Goal: Transaction & Acquisition: Register for event/course

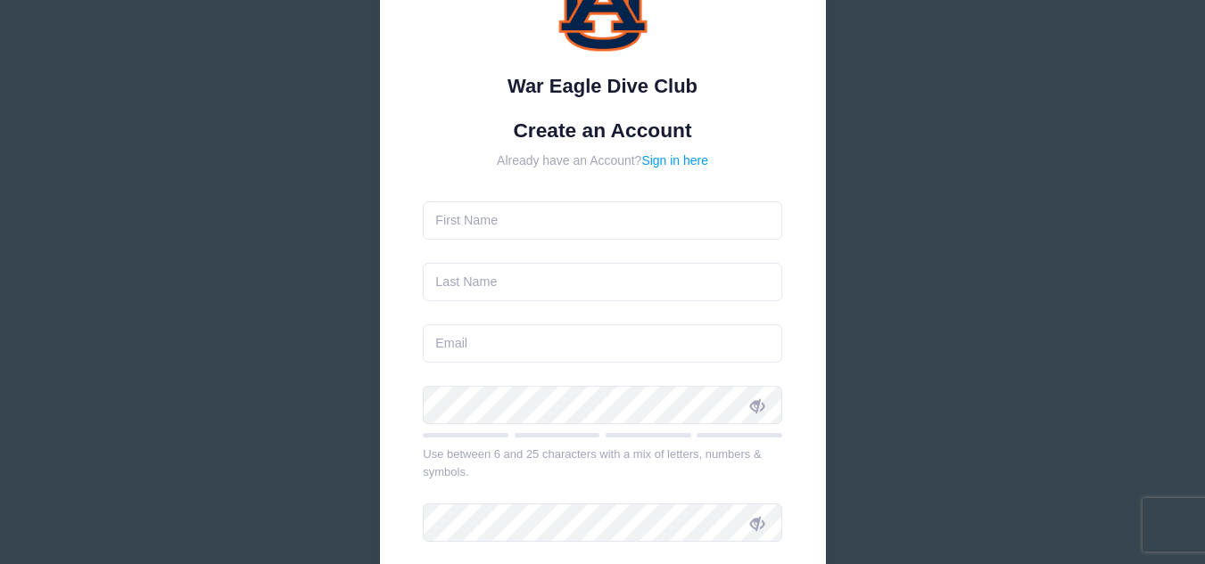
scroll to position [129, 0]
click at [601, 227] on input "text" at bounding box center [602, 220] width 359 height 38
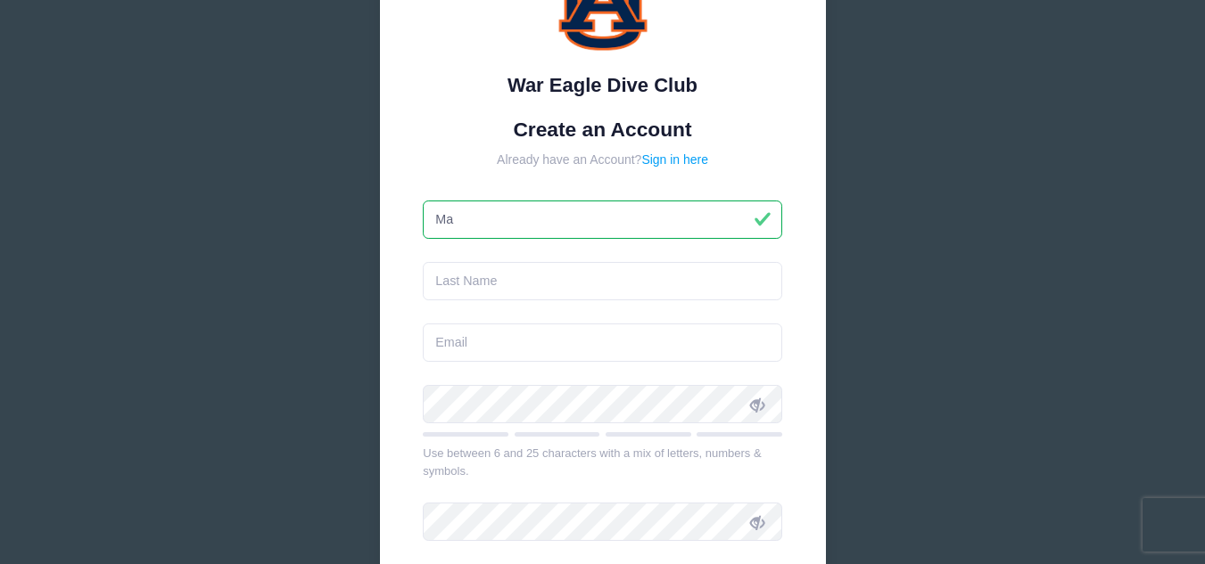
type input "[PERSON_NAME]"
type input "mgmeadows@yahoo.com"
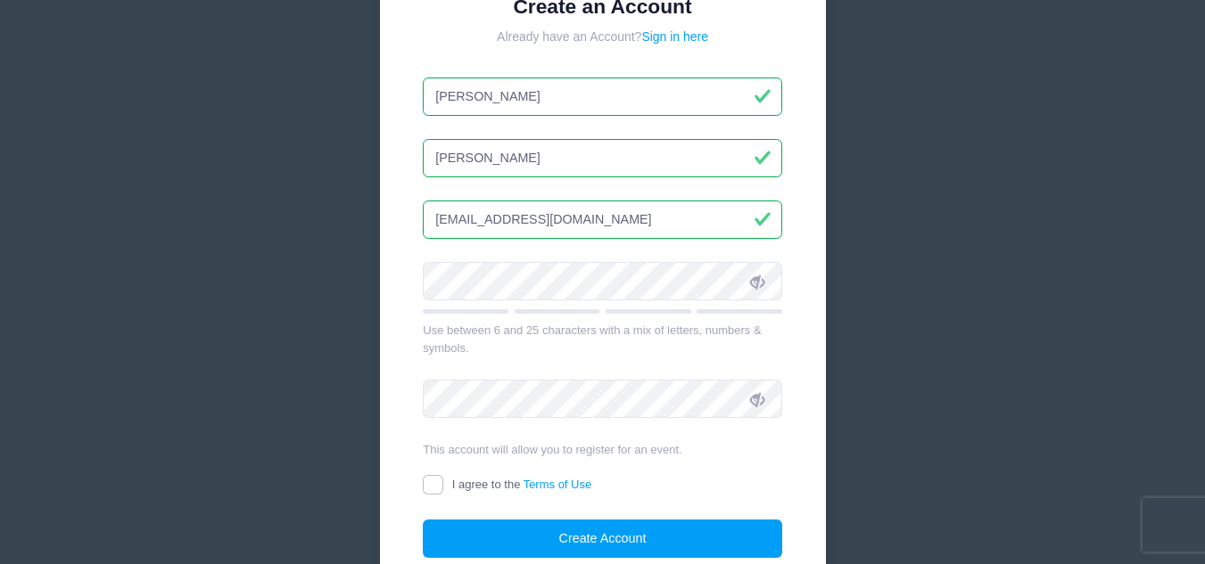
scroll to position [261, 0]
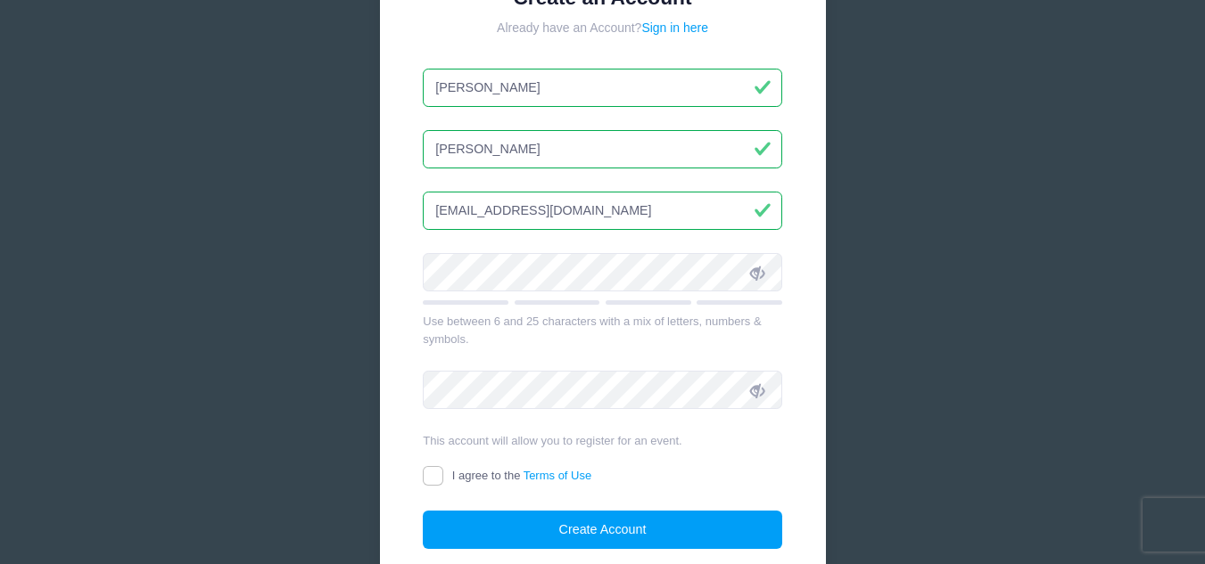
type input "Mae"
click at [751, 271] on icon at bounding box center [757, 273] width 14 height 14
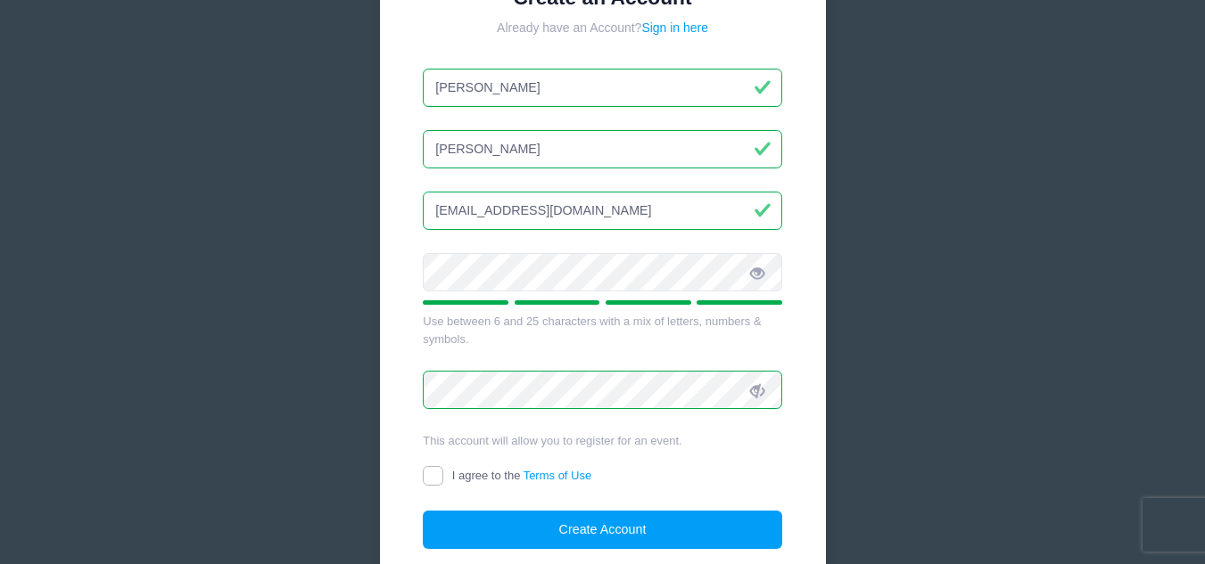
click at [438, 470] on input "I agree to the Terms of Use" at bounding box center [433, 476] width 21 height 21
checkbox input "true"
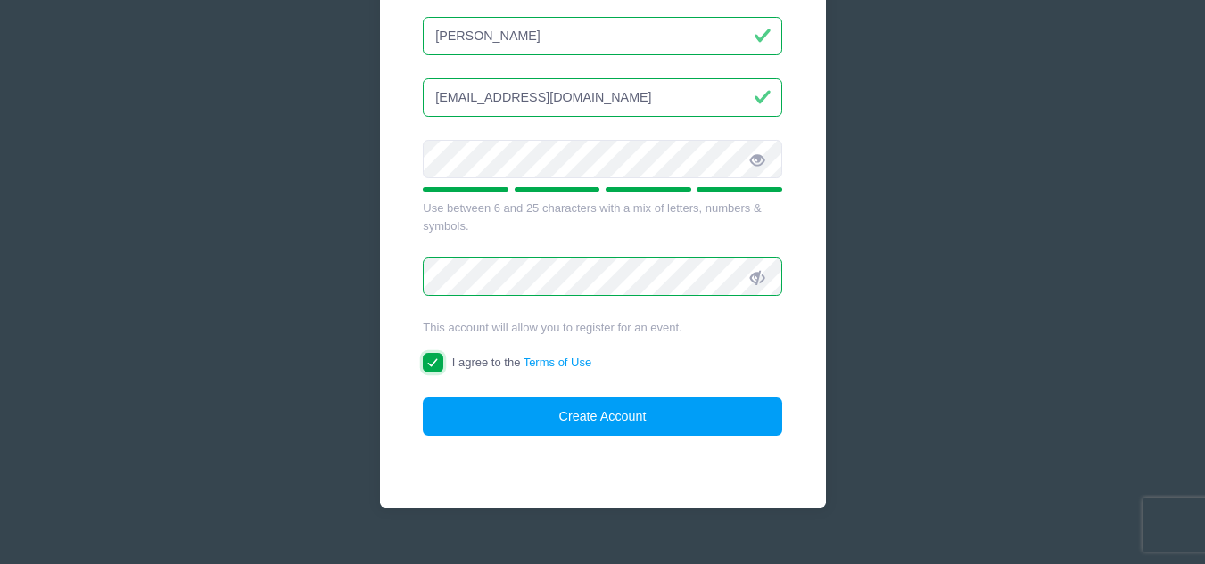
scroll to position [406, 0]
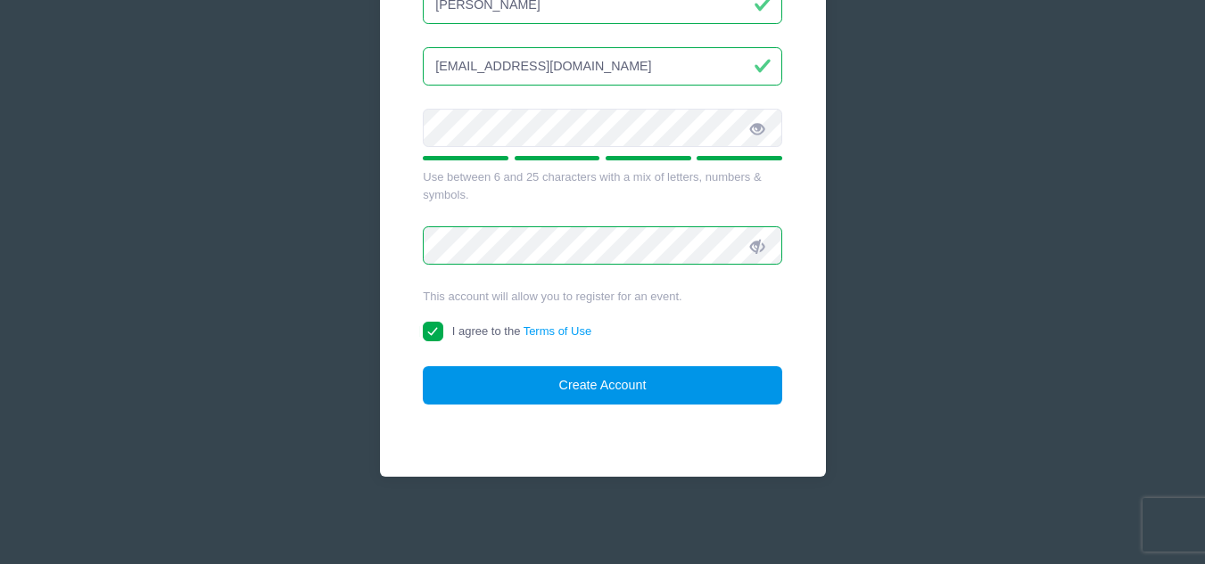
click at [621, 391] on button "Create Account" at bounding box center [602, 386] width 359 height 38
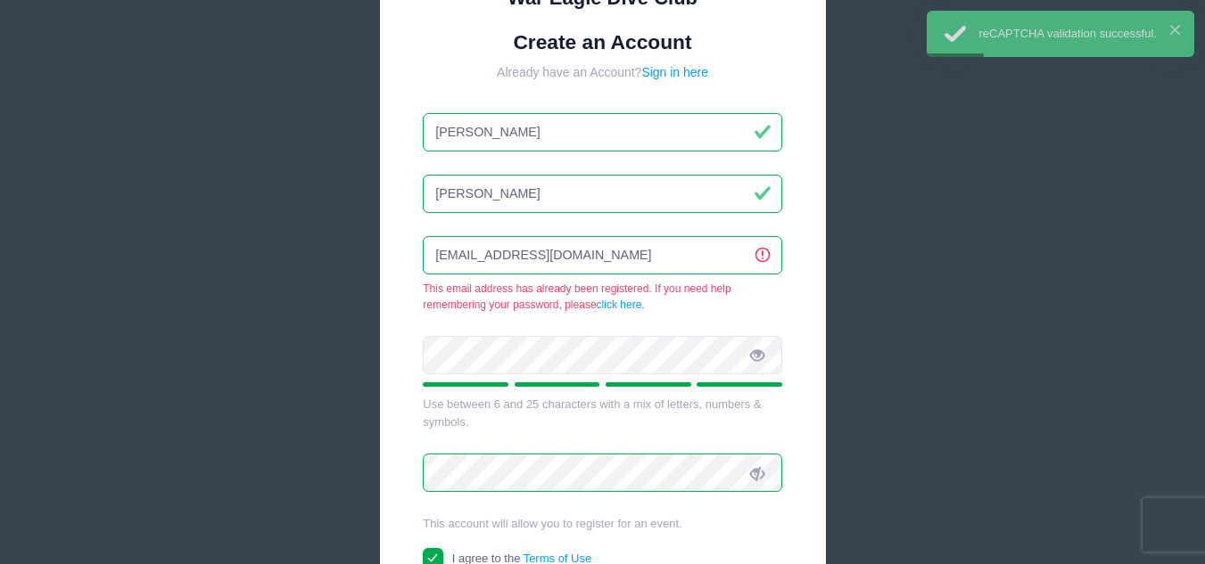
scroll to position [0, 0]
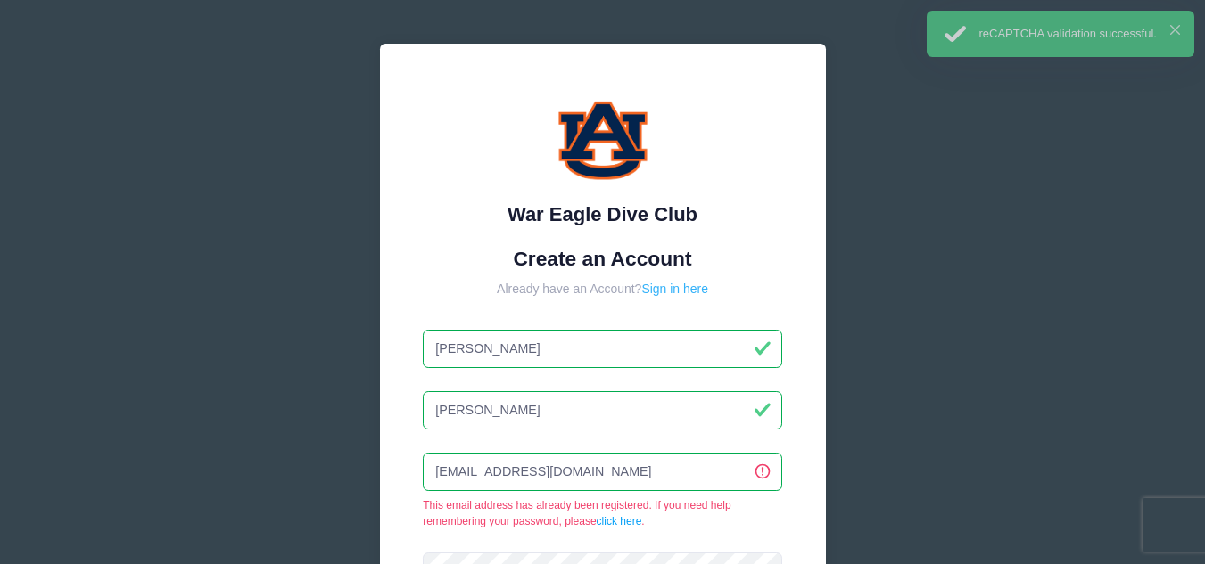
click at [677, 289] on link "Sign in here" at bounding box center [674, 289] width 67 height 14
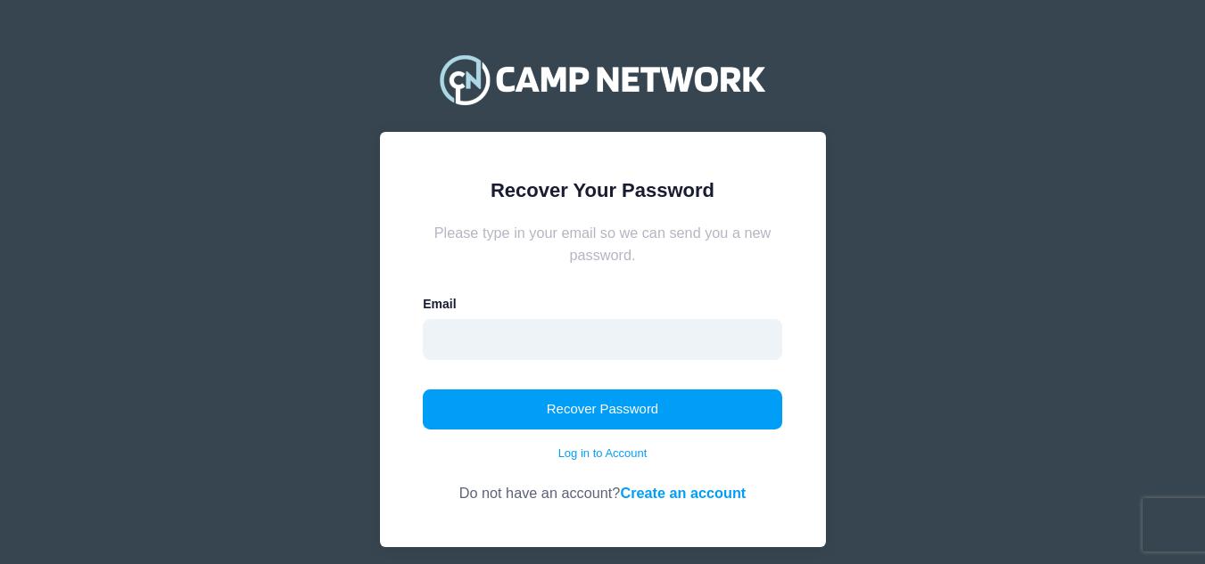
click at [629, 338] on input "email" at bounding box center [602, 339] width 359 height 41
type input "[EMAIL_ADDRESS][DOMAIN_NAME]"
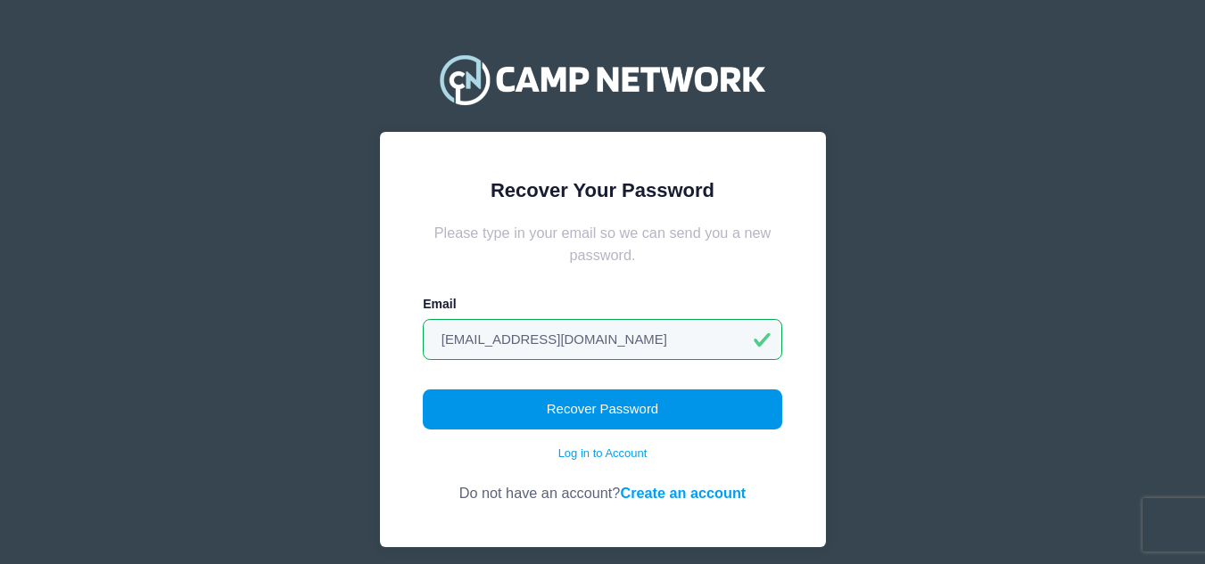
click at [629, 412] on button "Recover Password" at bounding box center [602, 410] width 359 height 41
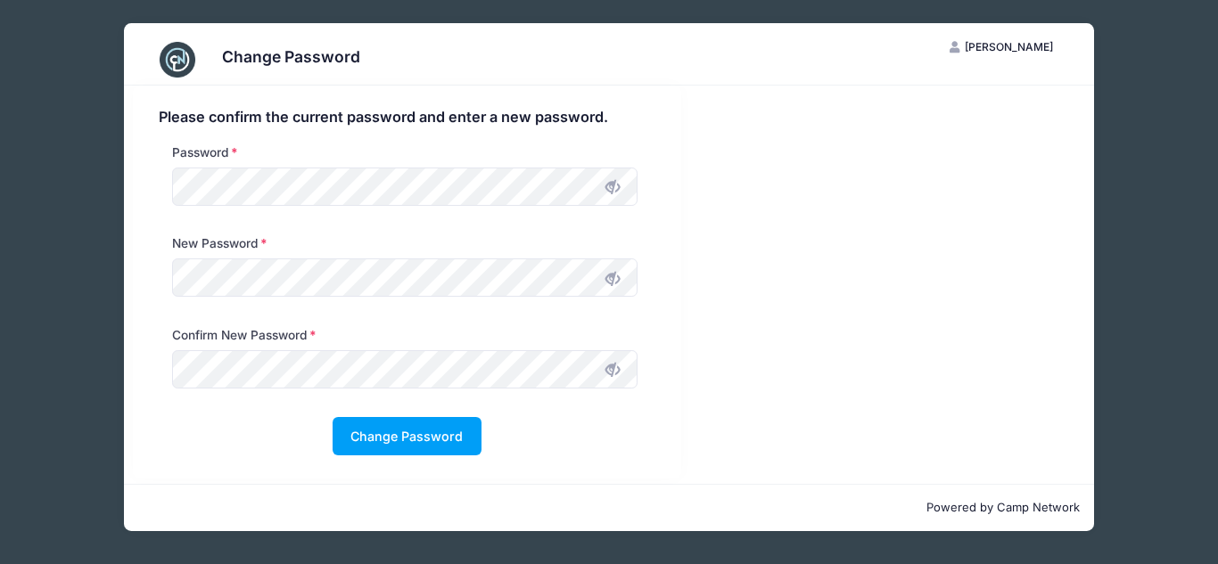
click at [617, 272] on icon at bounding box center [613, 279] width 14 height 14
click at [611, 194] on icon at bounding box center [613, 187] width 14 height 14
click at [478, 431] on button "Change Password" at bounding box center [407, 436] width 149 height 38
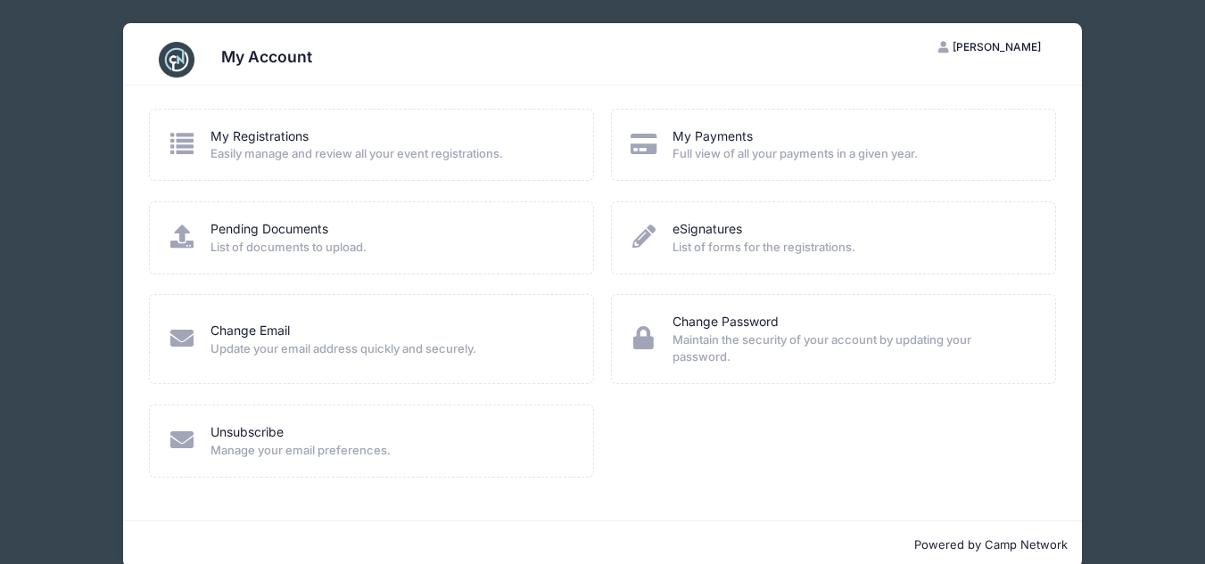
click at [451, 159] on span "Easily manage and review all your event registrations." at bounding box center [389, 154] width 359 height 18
click at [223, 136] on link "My Registrations" at bounding box center [259, 137] width 98 height 19
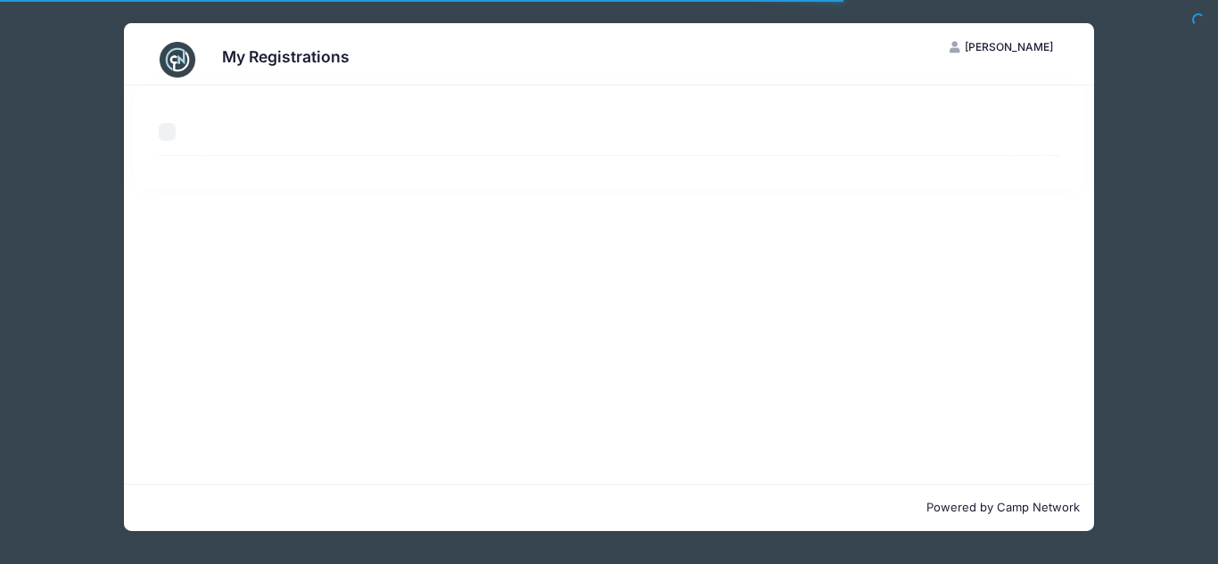
select select "50"
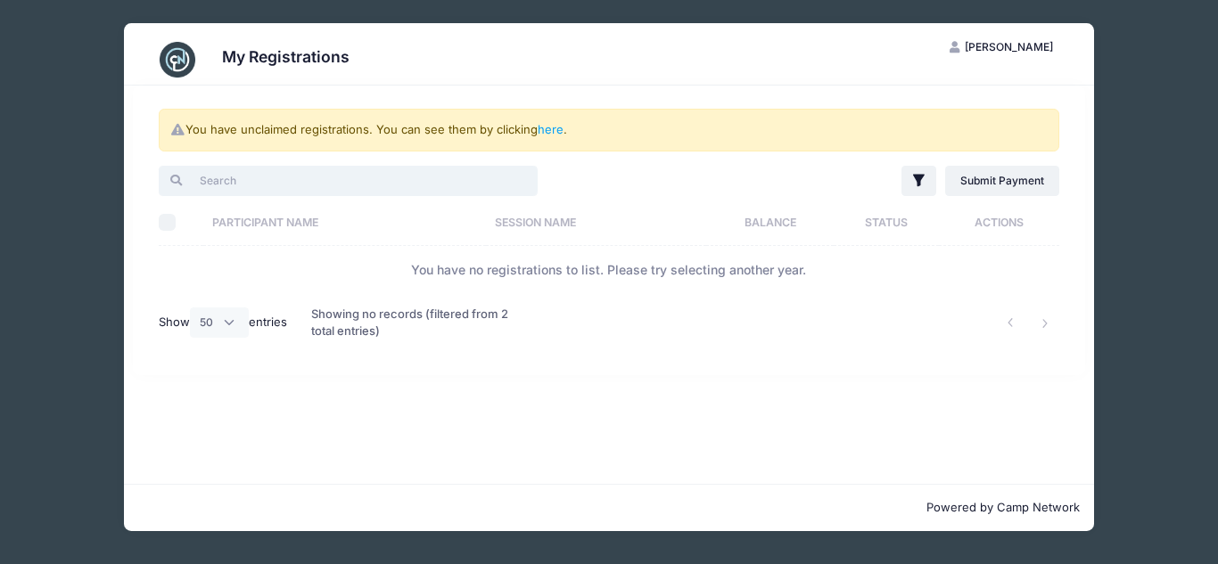
click at [500, 193] on input "search" at bounding box center [348, 181] width 379 height 30
type input "auburn"
click at [232, 317] on select "All 10 25 50" at bounding box center [219, 323] width 59 height 30
click at [556, 302] on div at bounding box center [800, 323] width 536 height 58
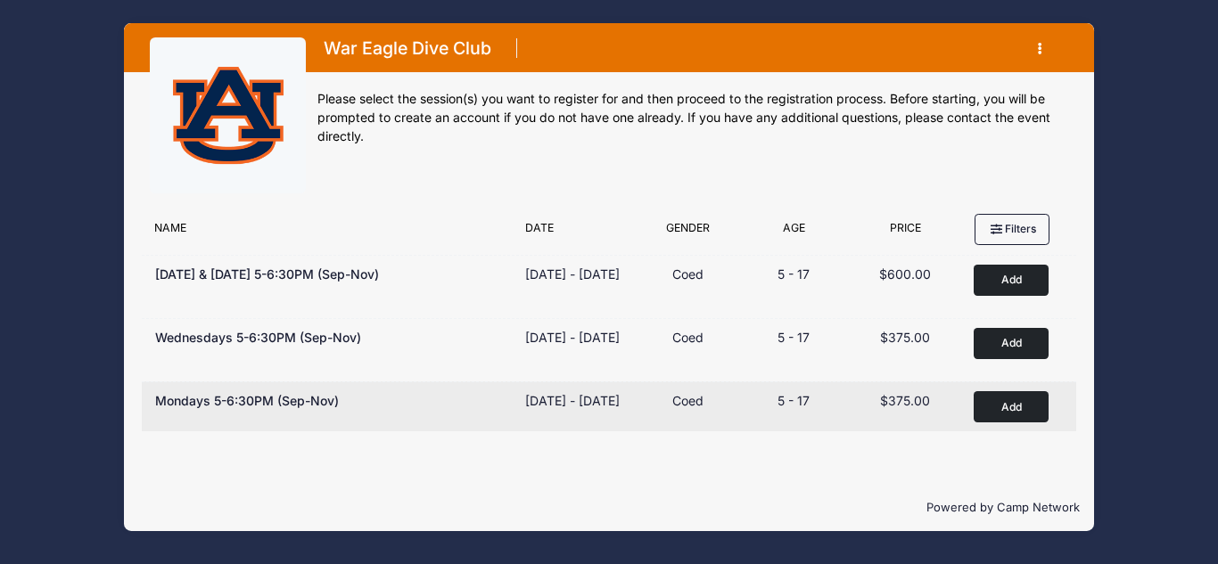
click at [1018, 419] on button "Add to Cart" at bounding box center [1011, 406] width 75 height 31
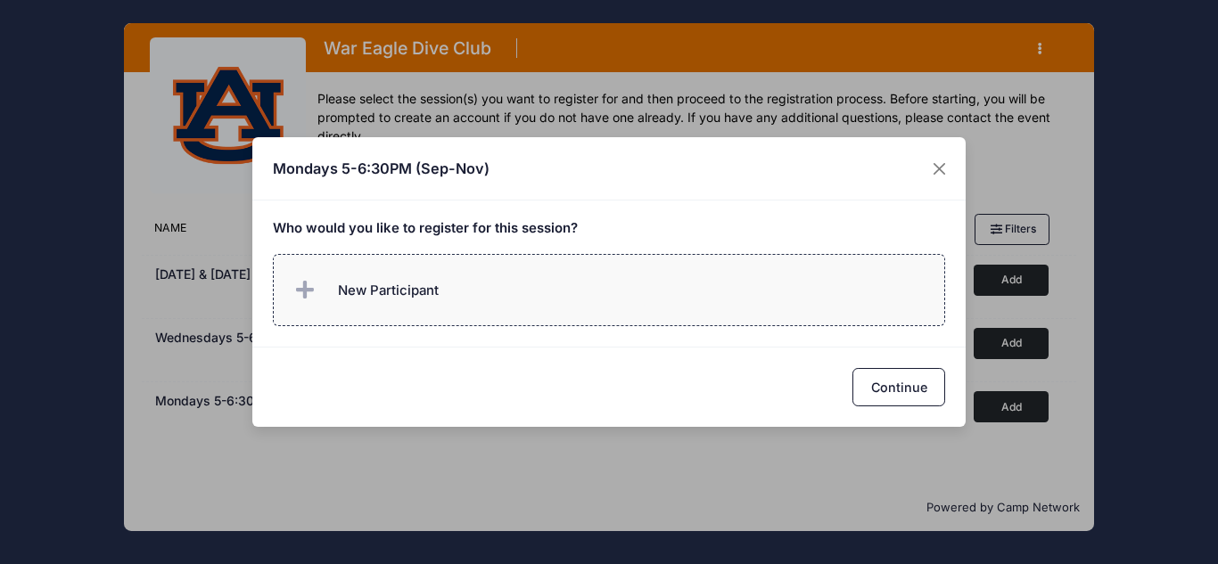
click at [496, 276] on label "New Participant" at bounding box center [609, 290] width 673 height 72
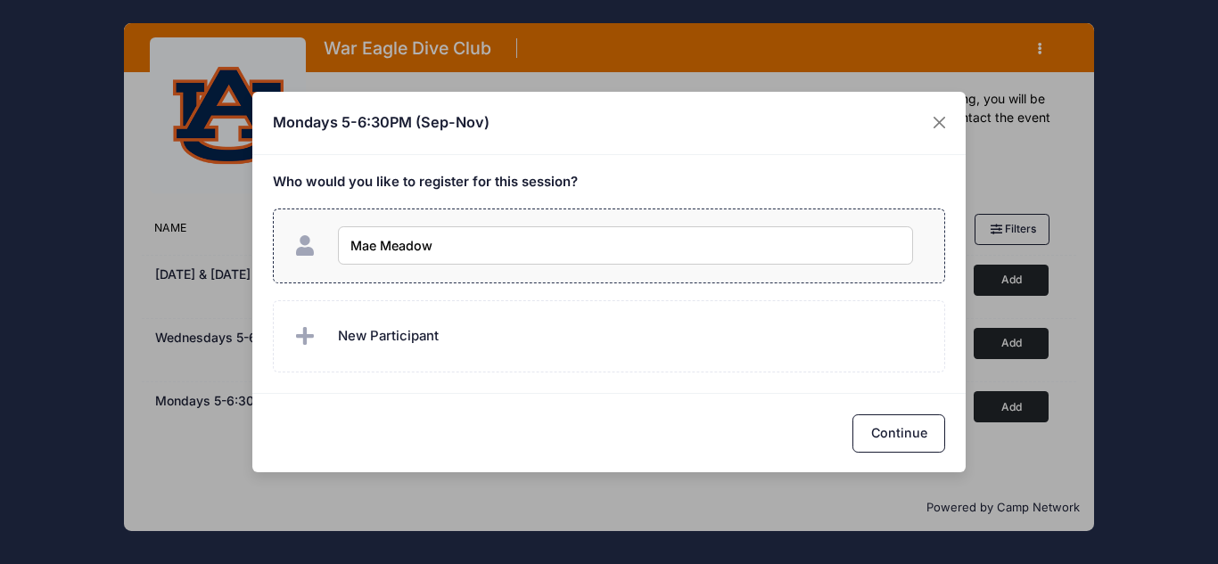
type input "Mae Meadows"
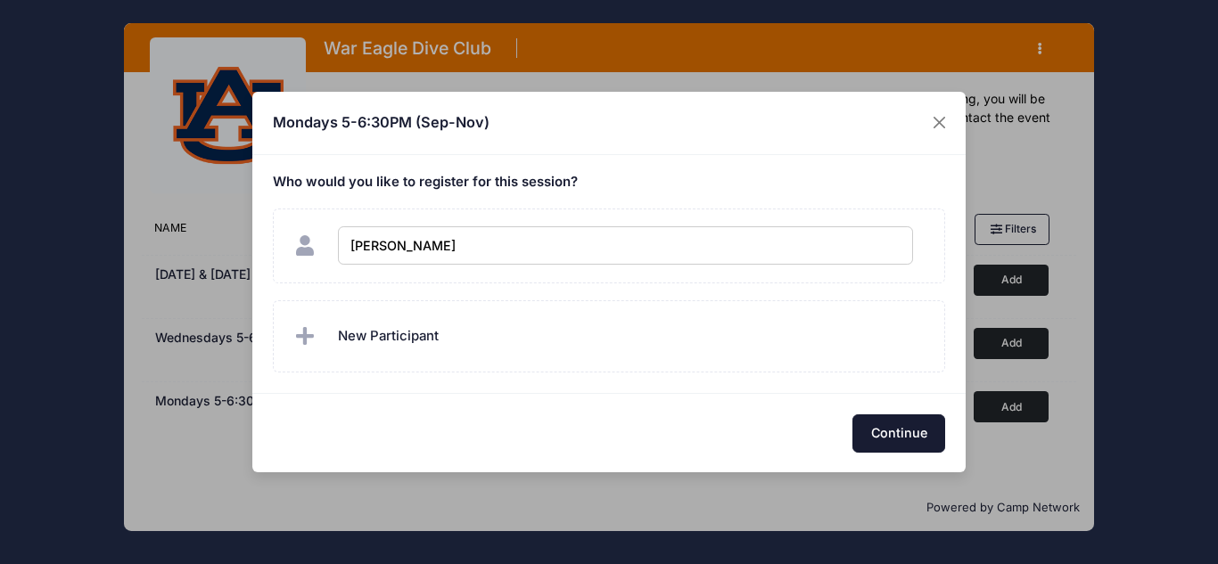
checkbox input "true"
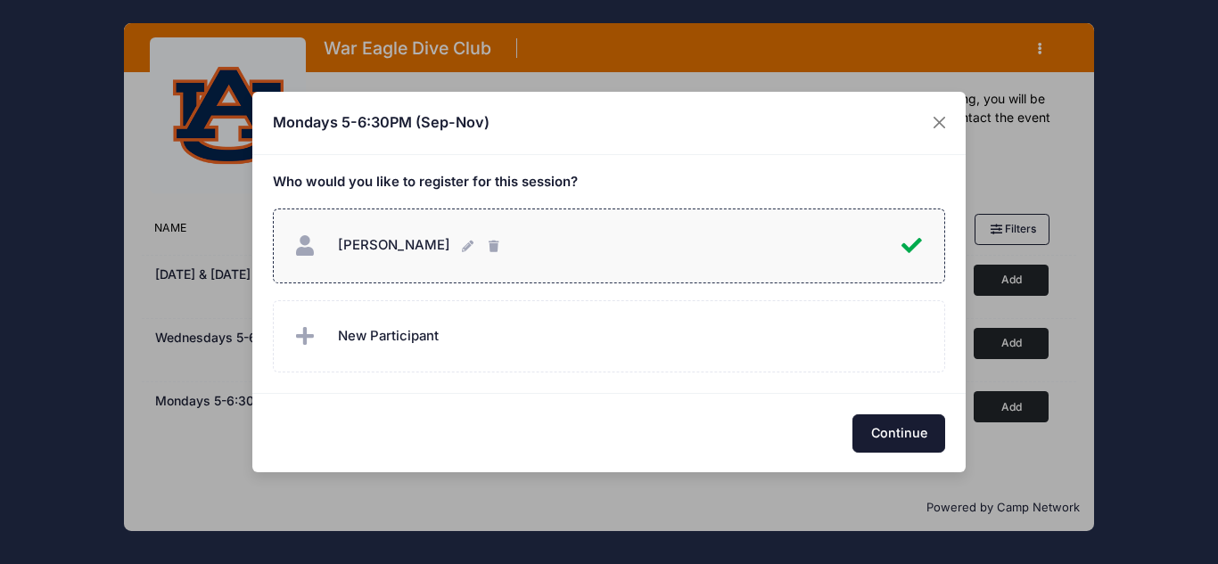
click at [899, 421] on button "Continue" at bounding box center [899, 434] width 93 height 38
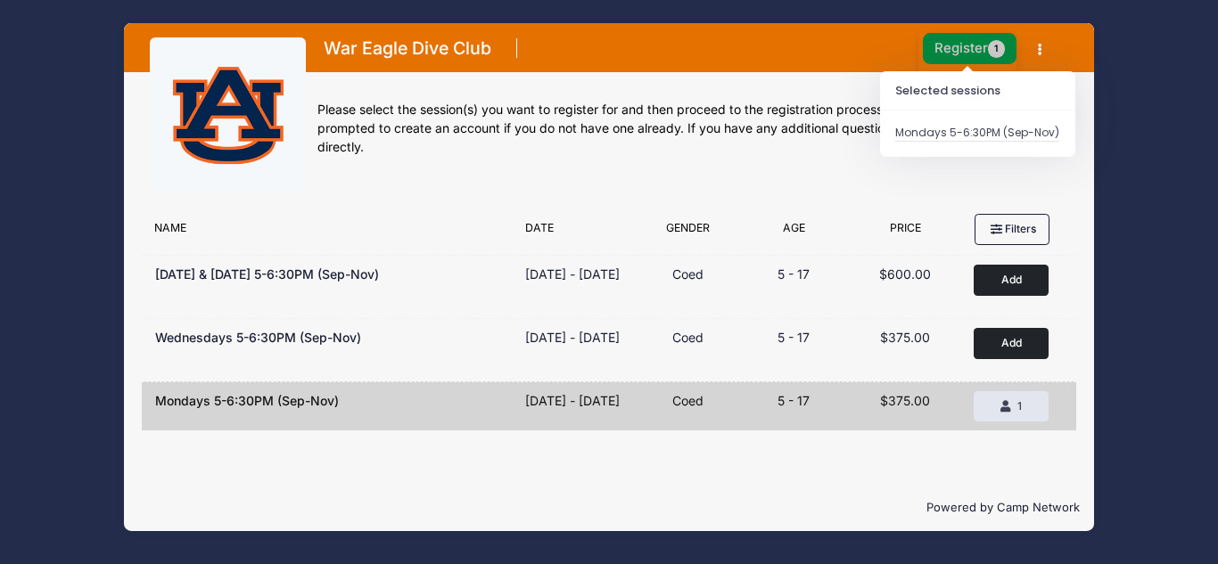
click at [977, 36] on button "Register 1" at bounding box center [970, 48] width 95 height 31
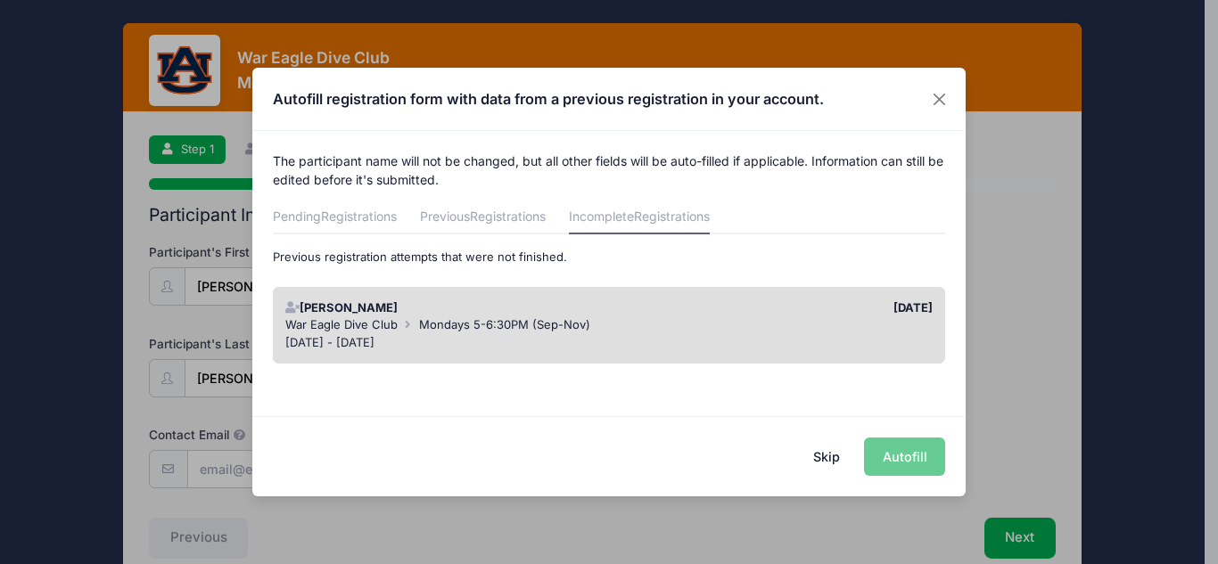
click at [904, 458] on div "Skip Autofill" at bounding box center [608, 455] width 713 height 79
click at [623, 318] on div "War Eagle Dive Club Mondays 5-6:30PM (Sep-Nov)" at bounding box center [609, 326] width 648 height 18
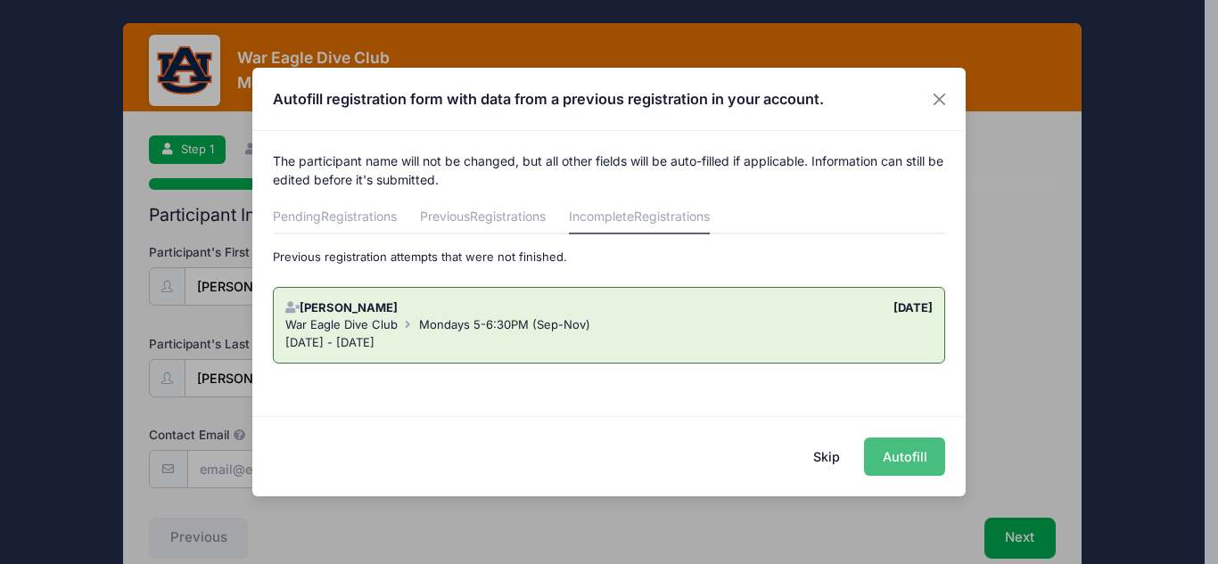
click at [902, 457] on button "Autofill" at bounding box center [904, 457] width 81 height 38
type input "[EMAIL_ADDRESS][DOMAIN_NAME]"
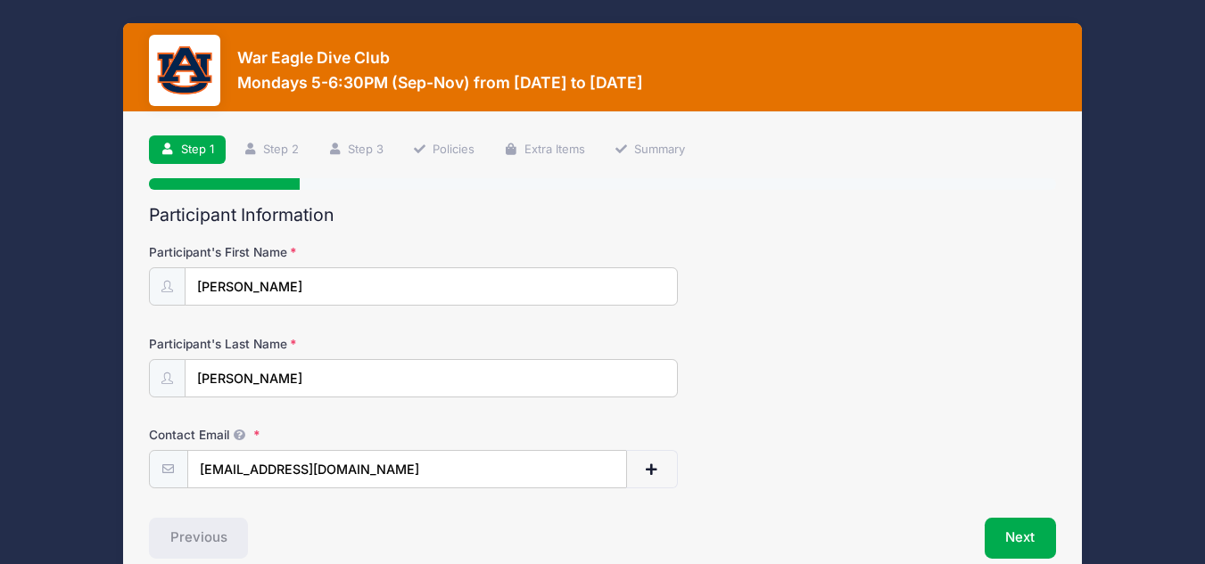
scroll to position [88, 0]
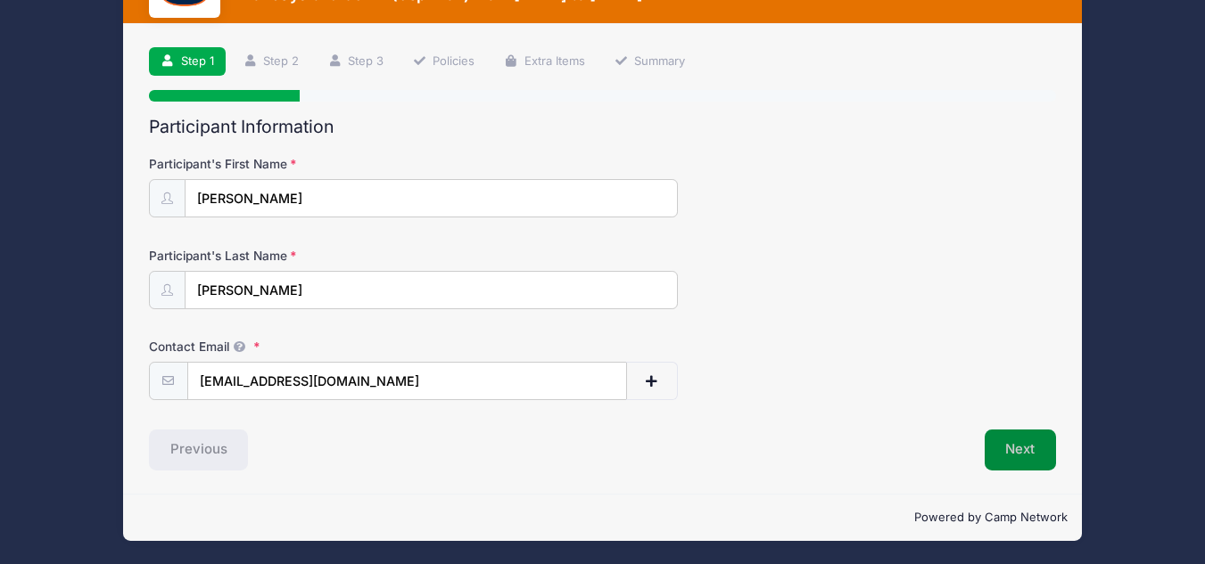
click at [1018, 470] on button "Next" at bounding box center [1021, 450] width 72 height 41
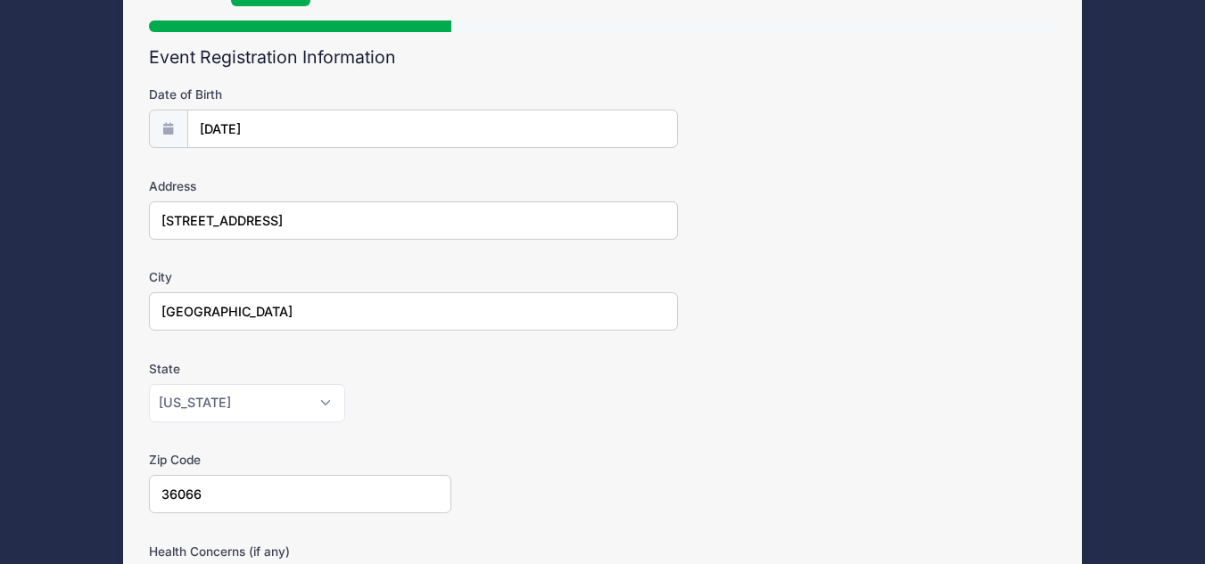
scroll to position [159, 0]
type input "2008"
click at [410, 139] on input "03/09/2008" at bounding box center [432, 129] width 489 height 38
select select "2"
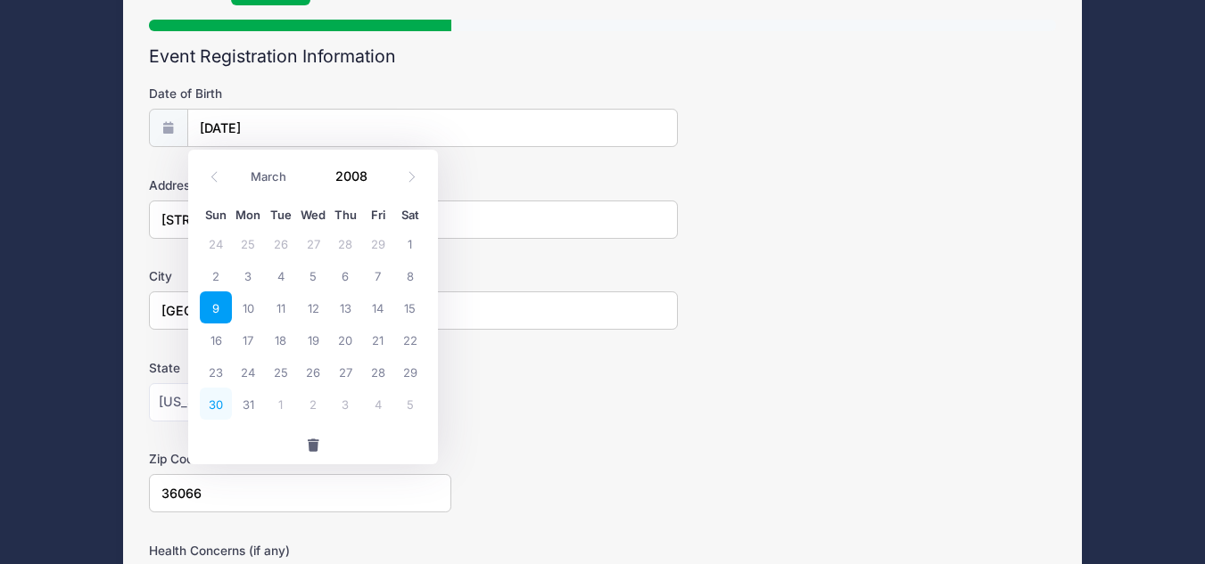
click at [217, 403] on span "30" at bounding box center [216, 404] width 32 height 32
type input "03/30/2008"
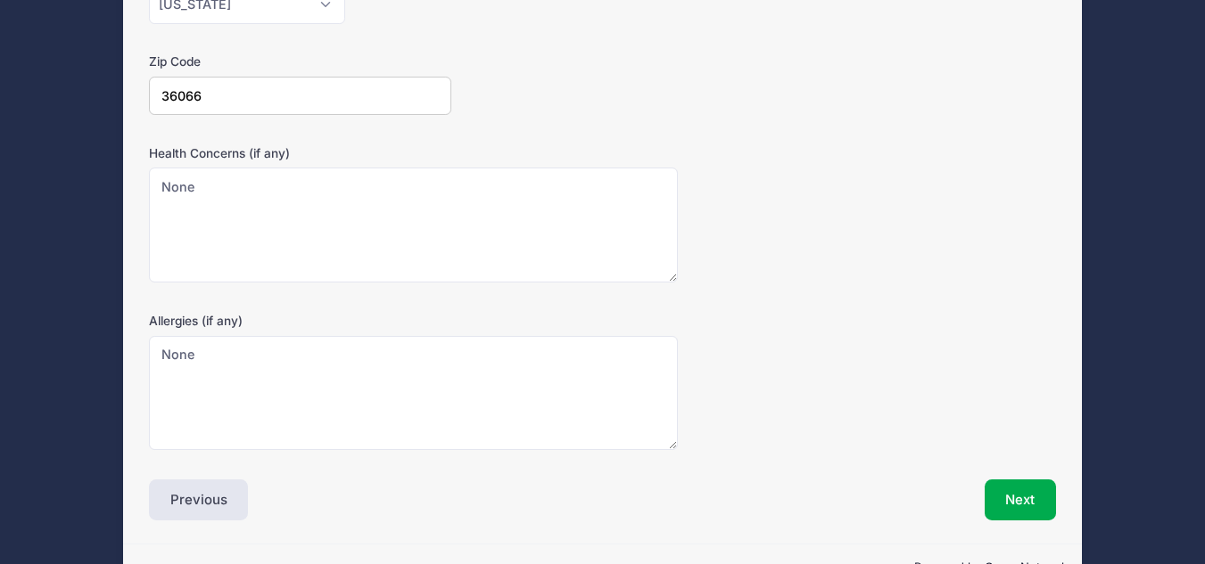
scroll to position [608, 0]
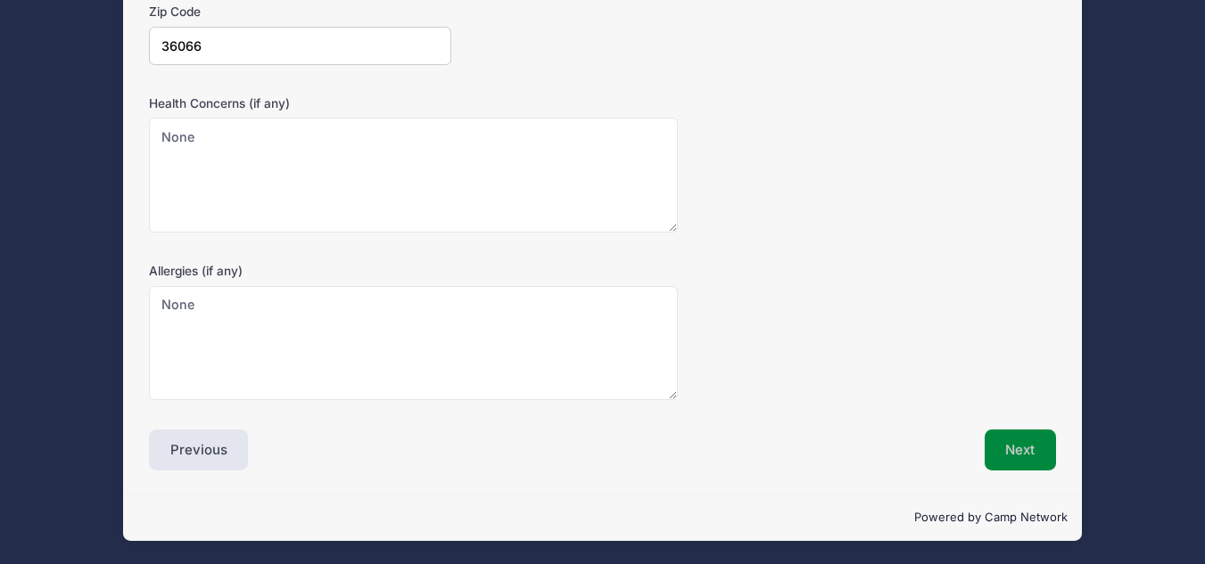
click at [1012, 448] on button "Next" at bounding box center [1021, 450] width 72 height 41
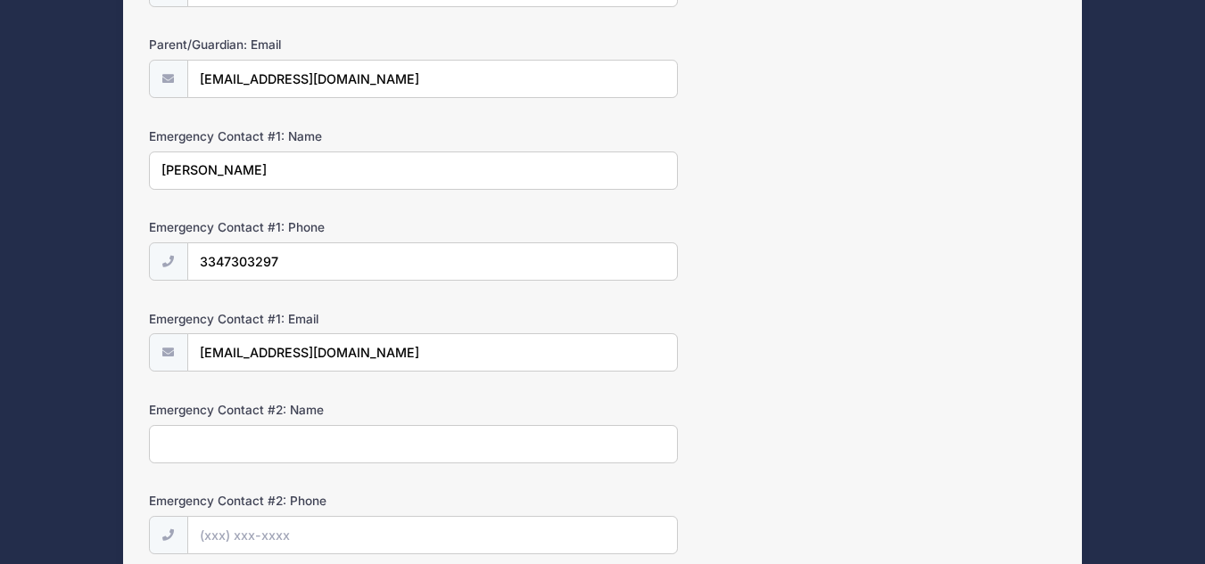
scroll to position [636, 0]
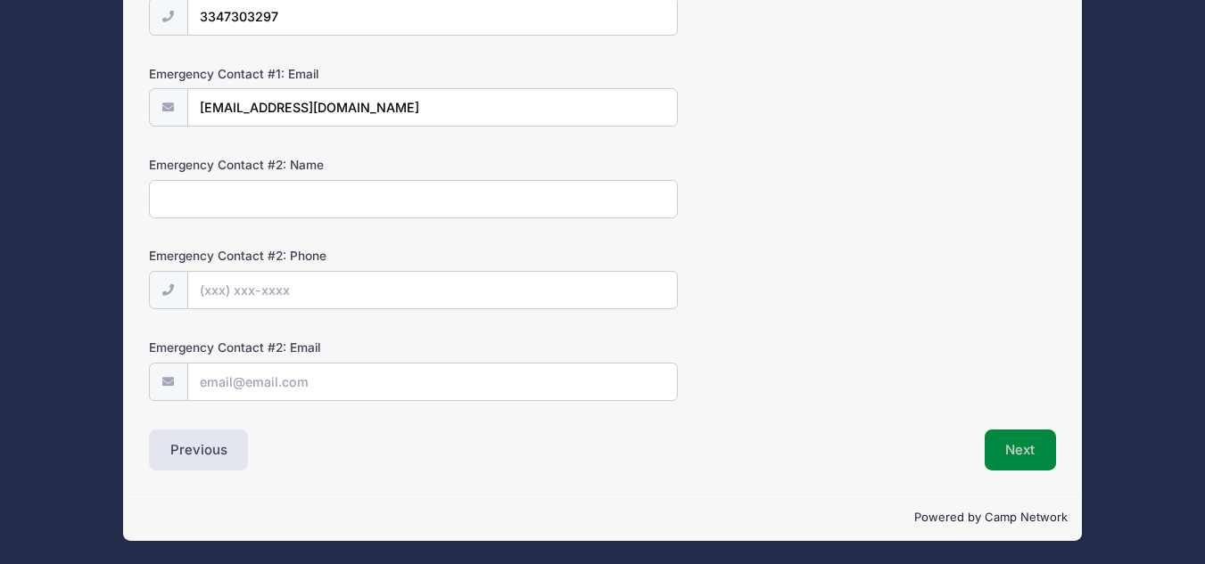
click at [1001, 451] on button "Next" at bounding box center [1021, 450] width 72 height 41
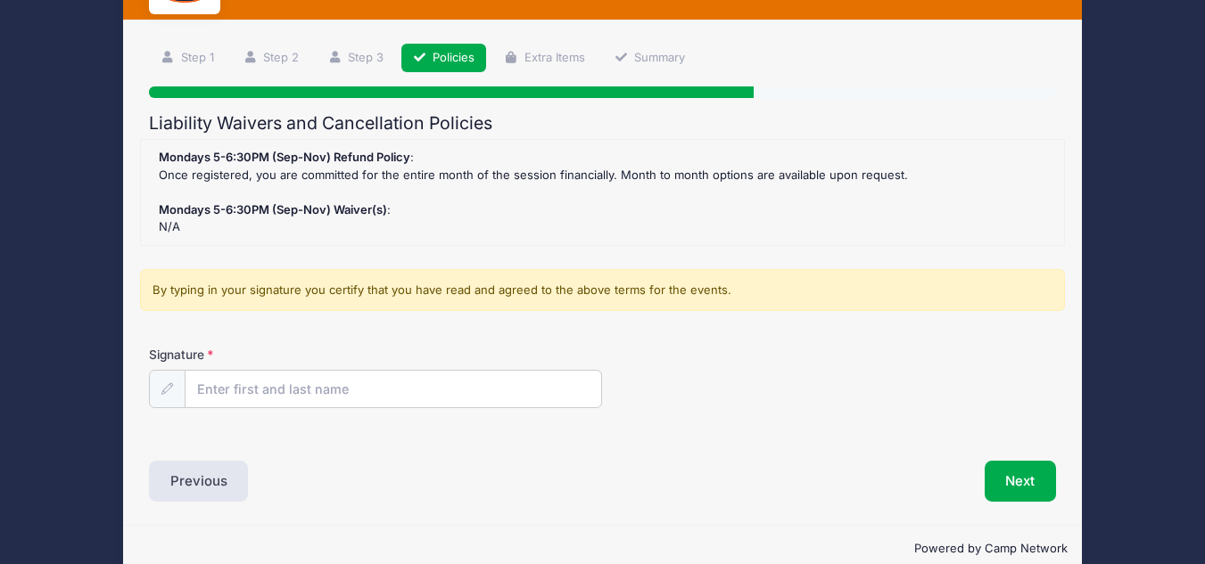
scroll to position [93, 0]
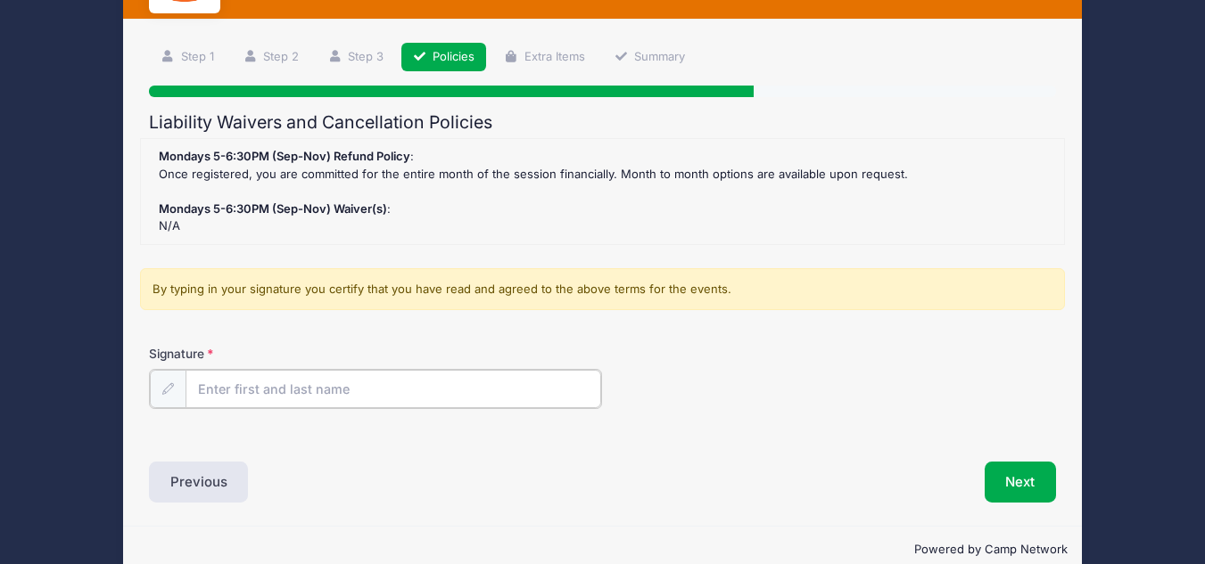
click at [514, 388] on input "Signature" at bounding box center [393, 389] width 416 height 38
type input "M"
type input "Mae Meadows"
click at [1031, 471] on button "Next" at bounding box center [1021, 480] width 72 height 41
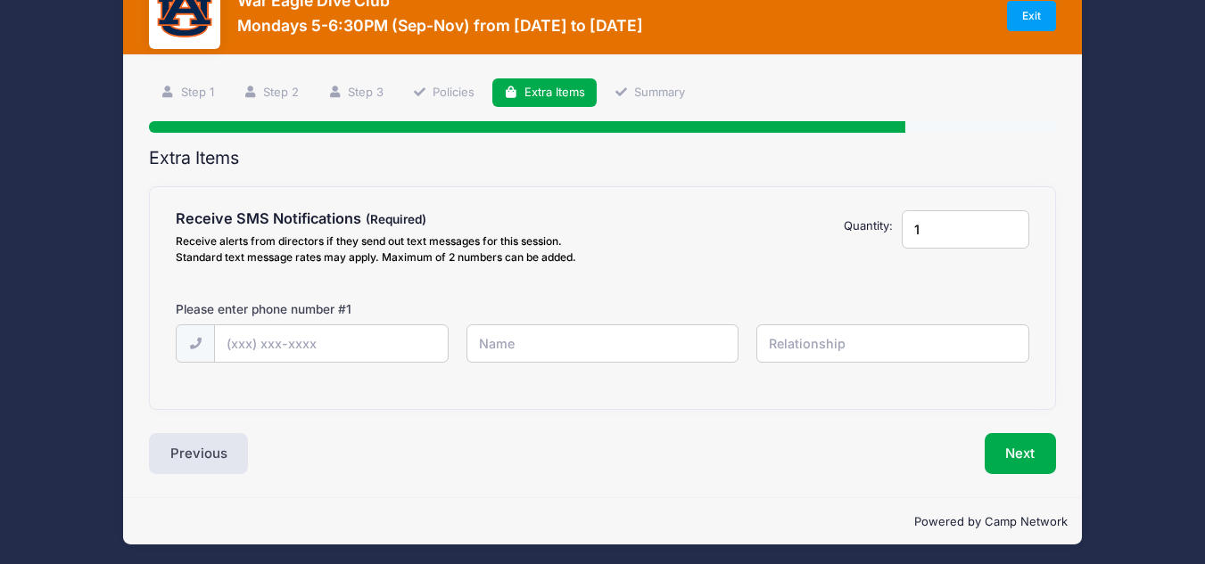
scroll to position [61, 0]
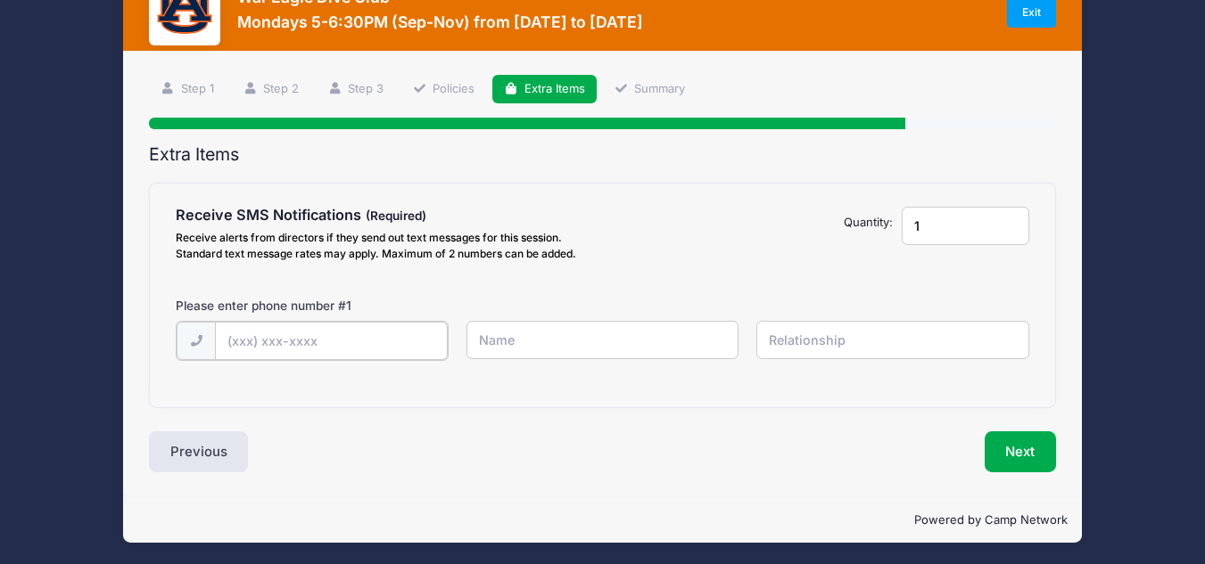
click at [401, 344] on input "text" at bounding box center [331, 341] width 233 height 38
type input "(334) 861-0208"
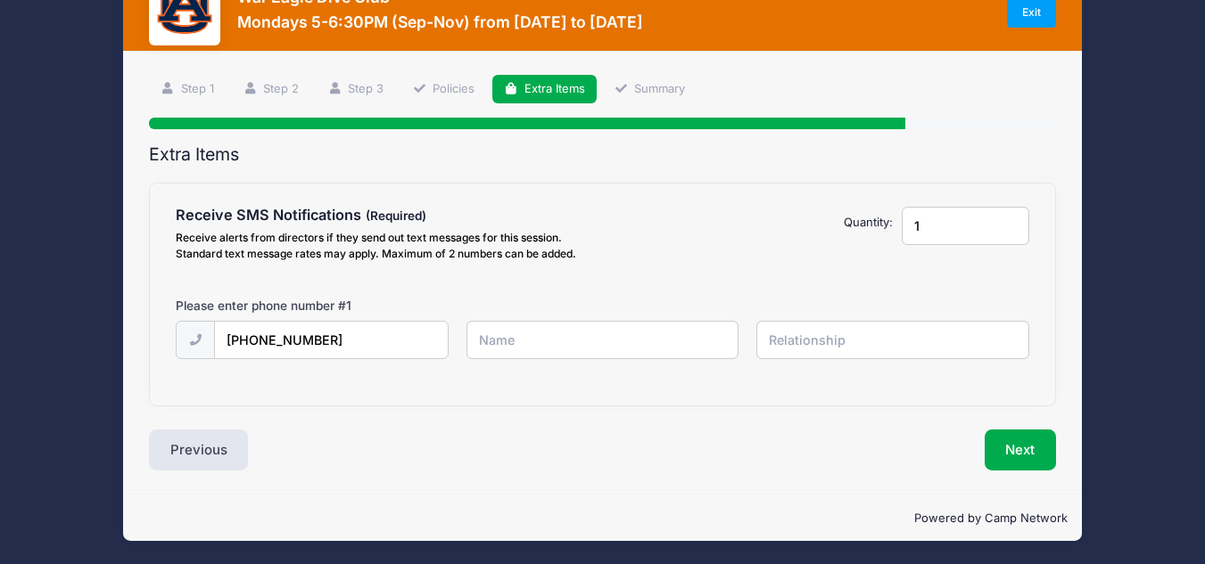
click at [589, 344] on input "text" at bounding box center [602, 340] width 273 height 38
type input "[PERSON_NAME]"
click at [830, 337] on input "text" at bounding box center [892, 340] width 273 height 38
type input "Diver"
click at [965, 223] on input "1" at bounding box center [966, 226] width 128 height 38
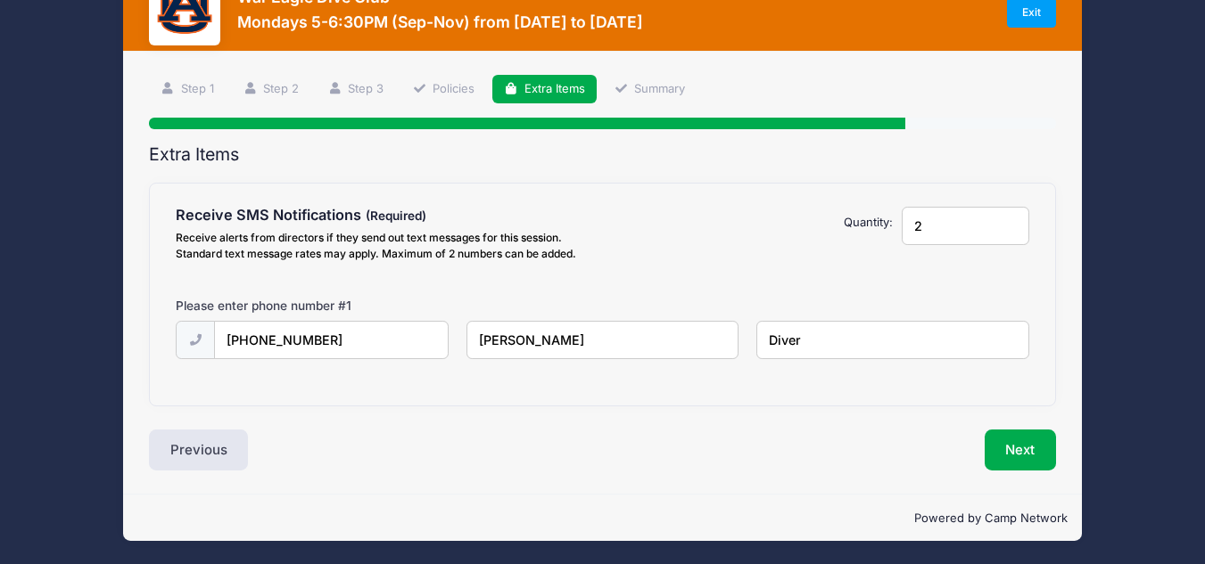
type input "2"
click at [1009, 224] on input "2" at bounding box center [966, 226] width 128 height 38
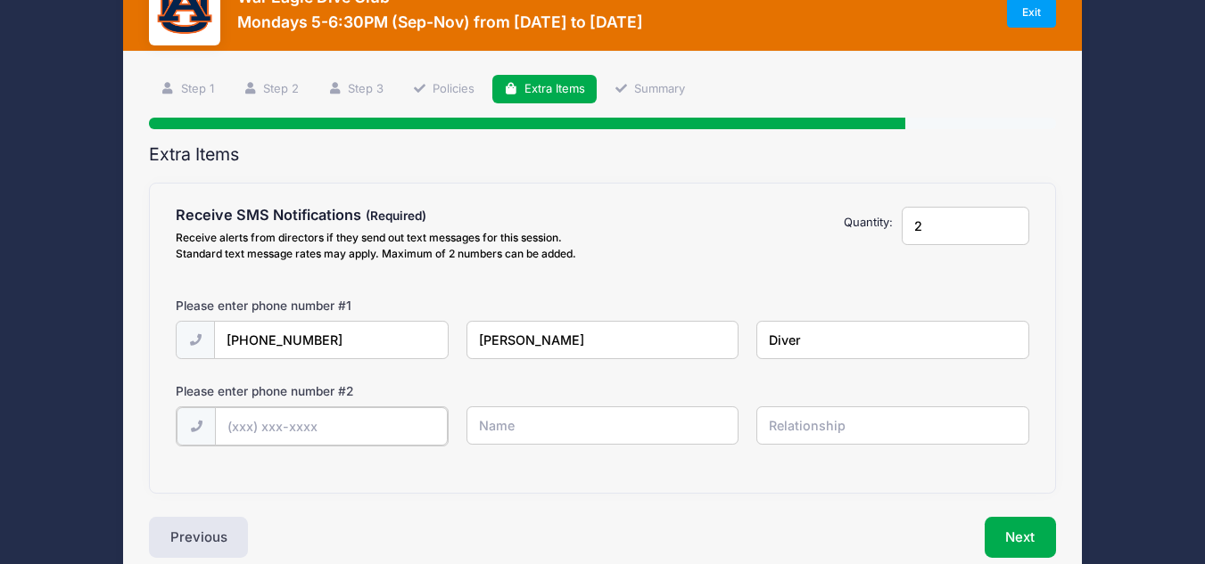
click at [406, 432] on input "text" at bounding box center [331, 427] width 233 height 38
type input "(334) 730-3287"
click at [558, 405] on div "Please enter phone number # 2" at bounding box center [384, 395] width 435 height 24
click at [565, 412] on input "text" at bounding box center [602, 426] width 273 height 38
type input "Kim Meadows"
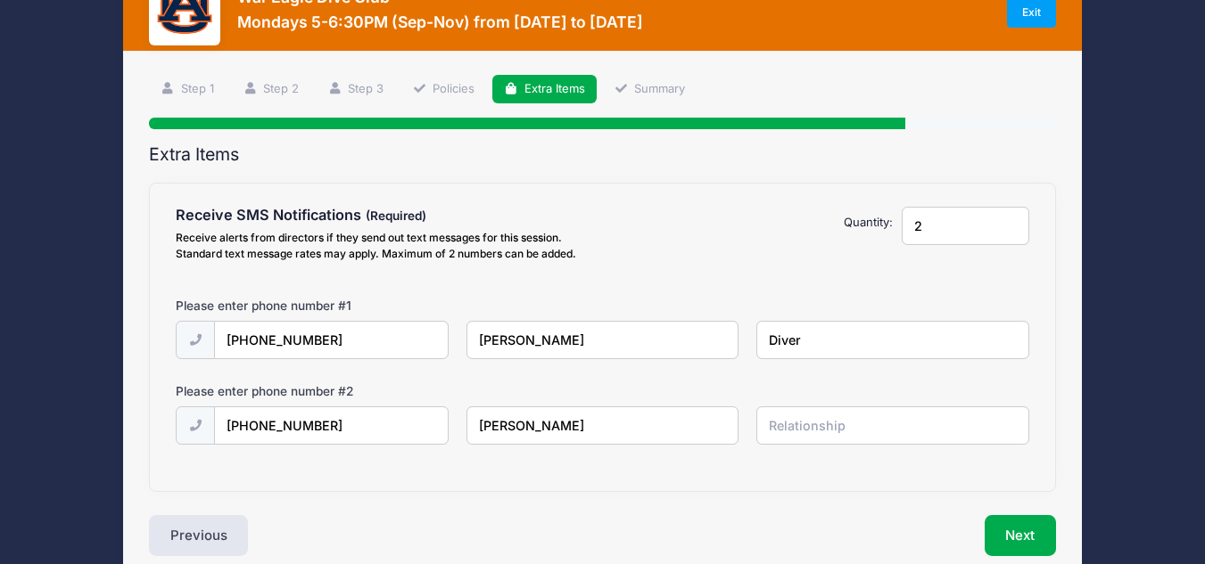
click at [922, 425] on input "text" at bounding box center [892, 426] width 273 height 38
type input "Mom"
click at [1027, 520] on button "Next" at bounding box center [1021, 535] width 72 height 41
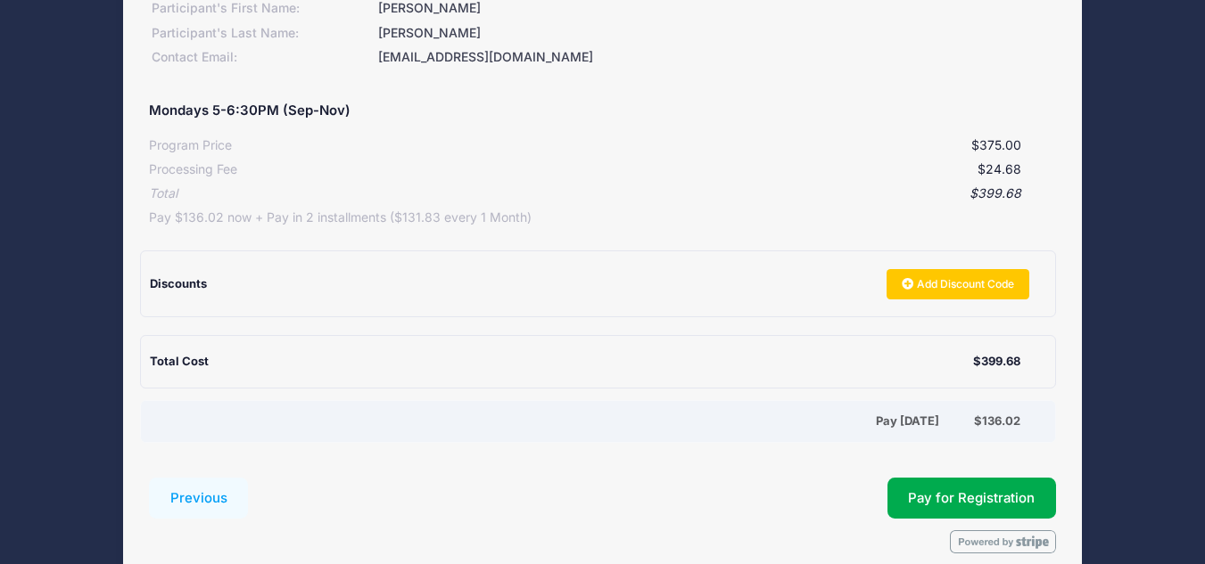
scroll to position [278, 0]
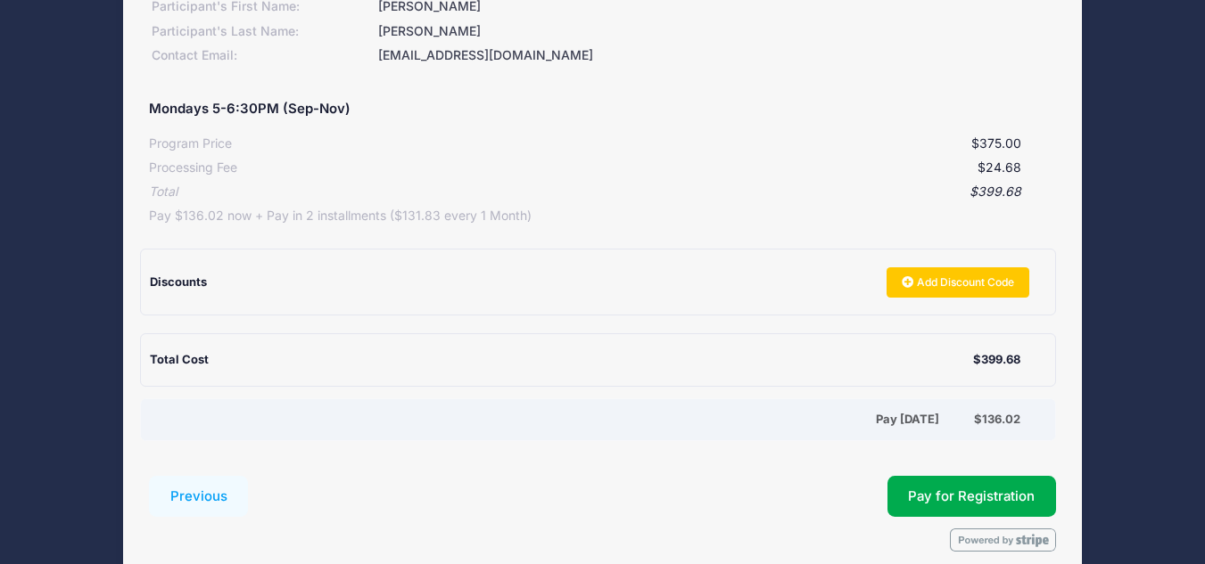
click at [713, 304] on div "Discounts Add Discount Code" at bounding box center [598, 282] width 897 height 65
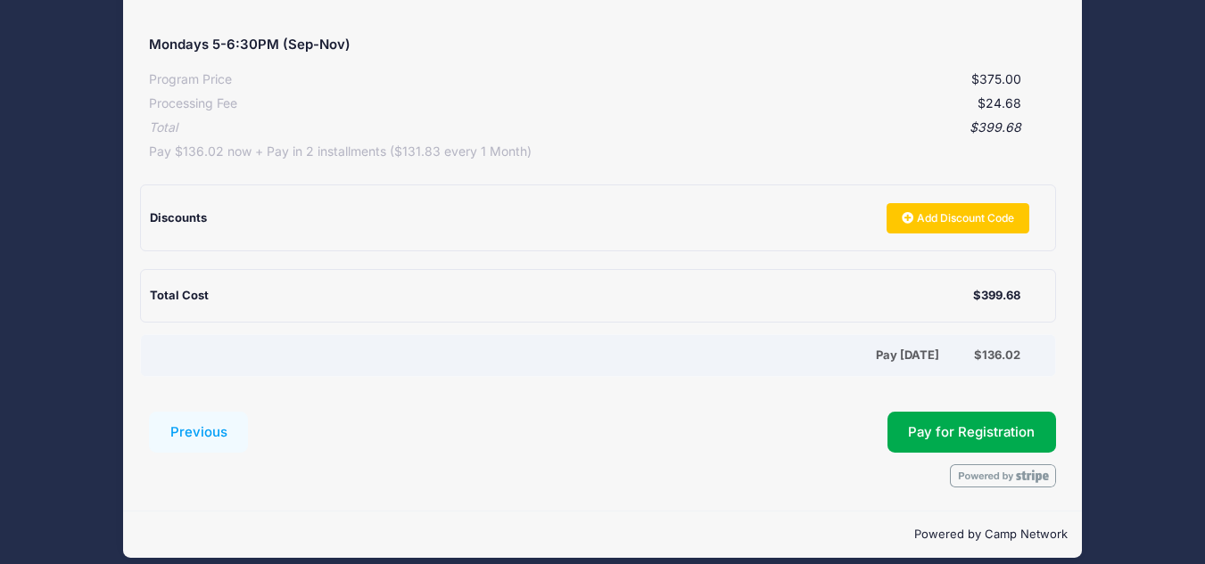
scroll to position [343, 0]
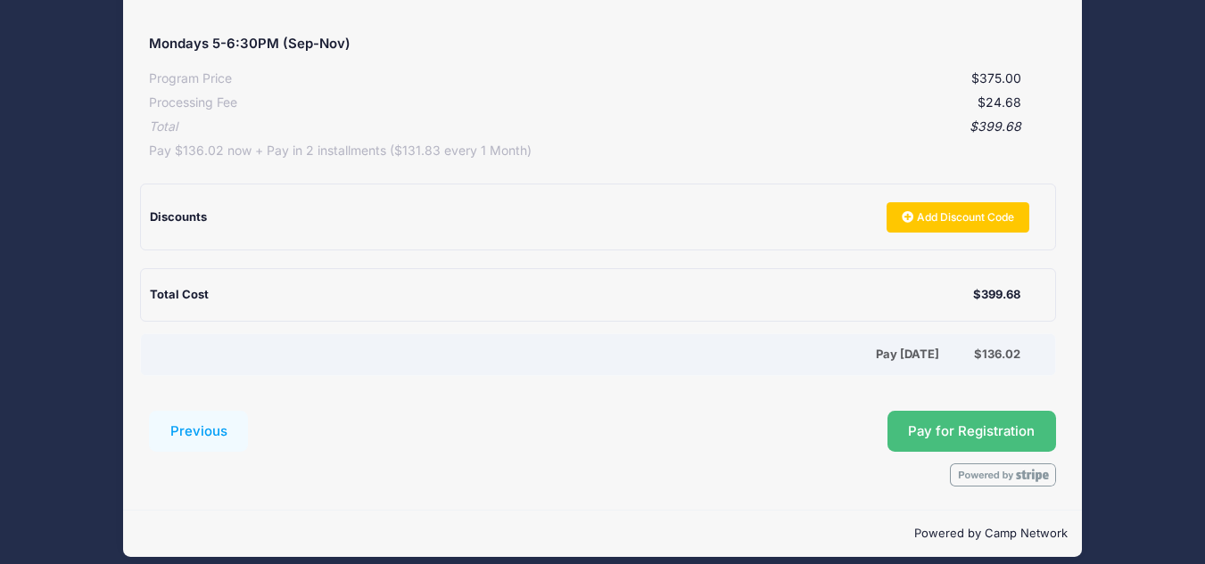
click at [1042, 425] on button "Pay for Registration" at bounding box center [971, 431] width 169 height 41
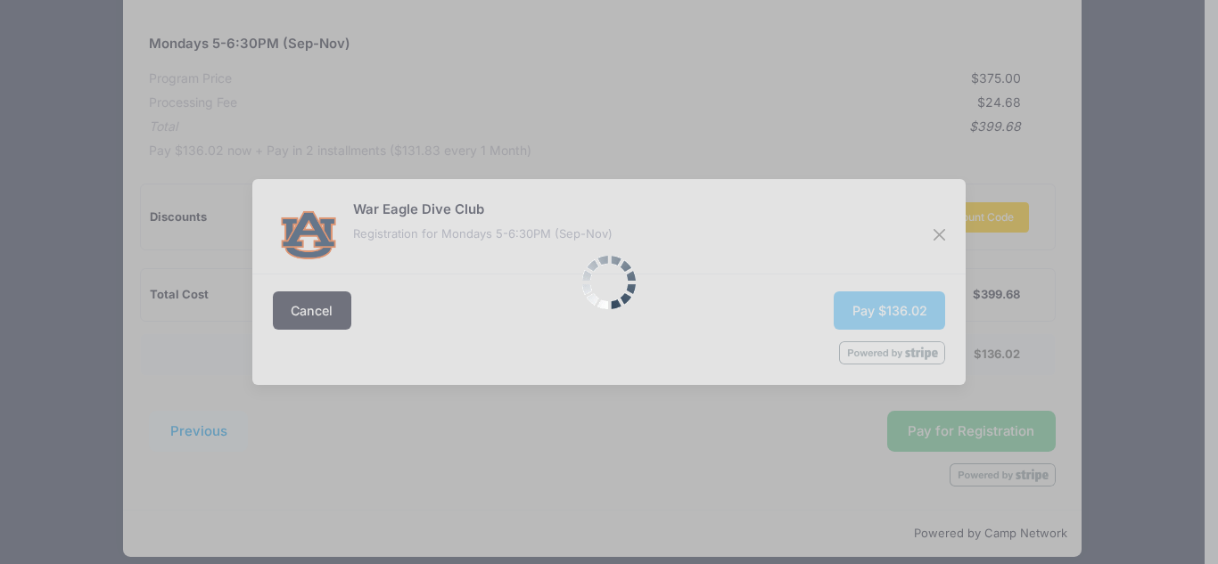
click at [943, 228] on div at bounding box center [609, 282] width 1218 height 564
click at [328, 316] on div at bounding box center [609, 282] width 1218 height 564
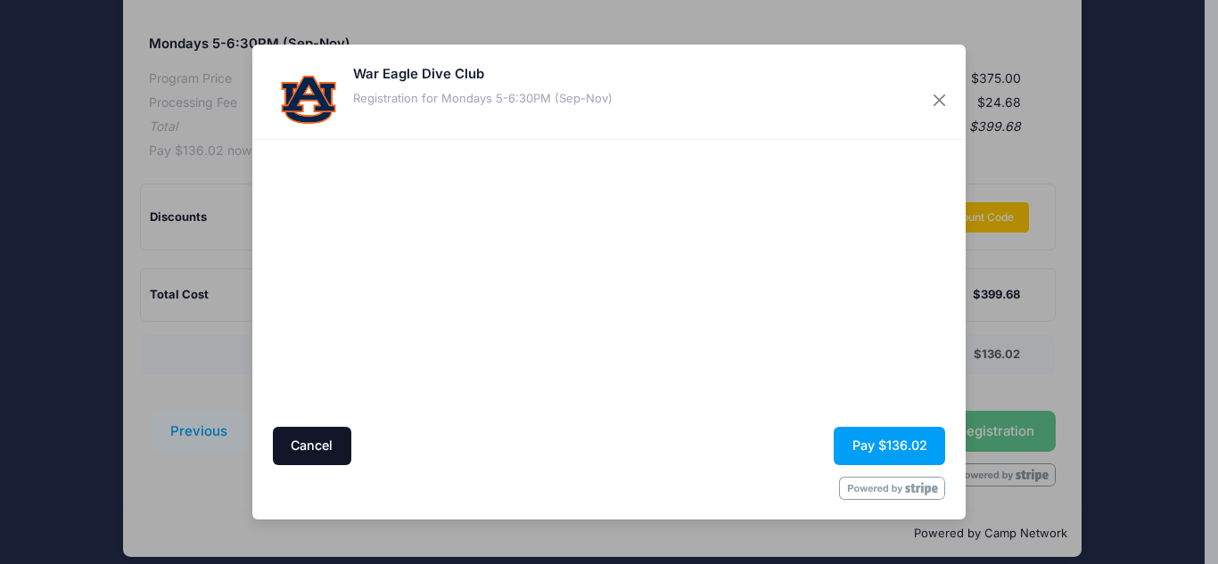
click at [335, 449] on button "Cancel" at bounding box center [312, 446] width 78 height 38
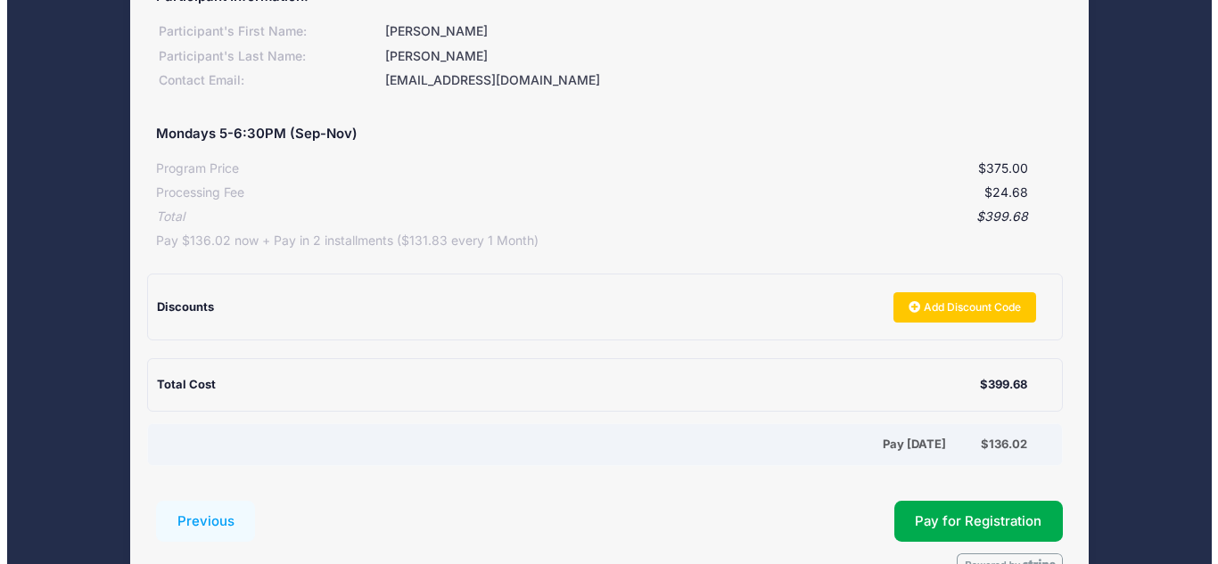
scroll to position [281, 0]
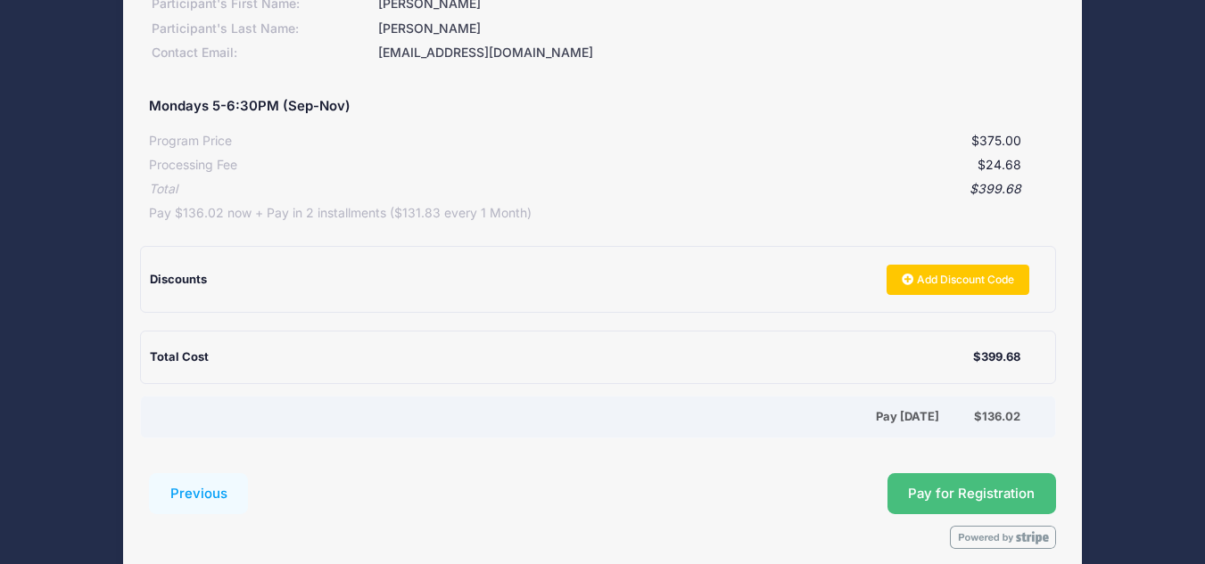
click at [945, 499] on button "Pay for Registration" at bounding box center [971, 494] width 169 height 41
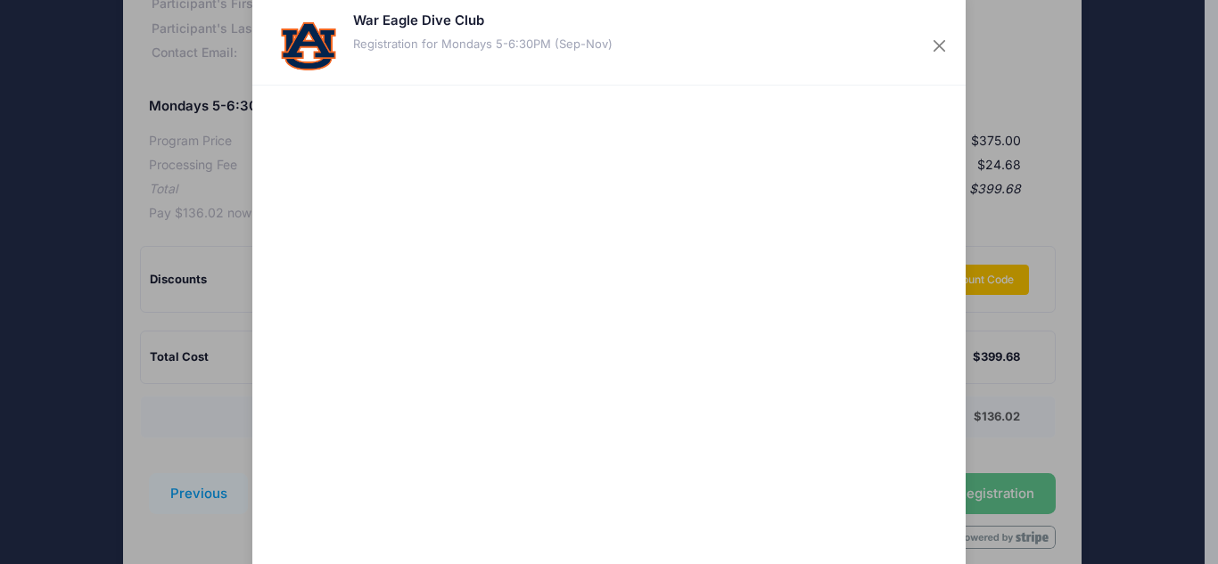
scroll to position [29, 0]
click at [761, 440] on div at bounding box center [782, 332] width 328 height 473
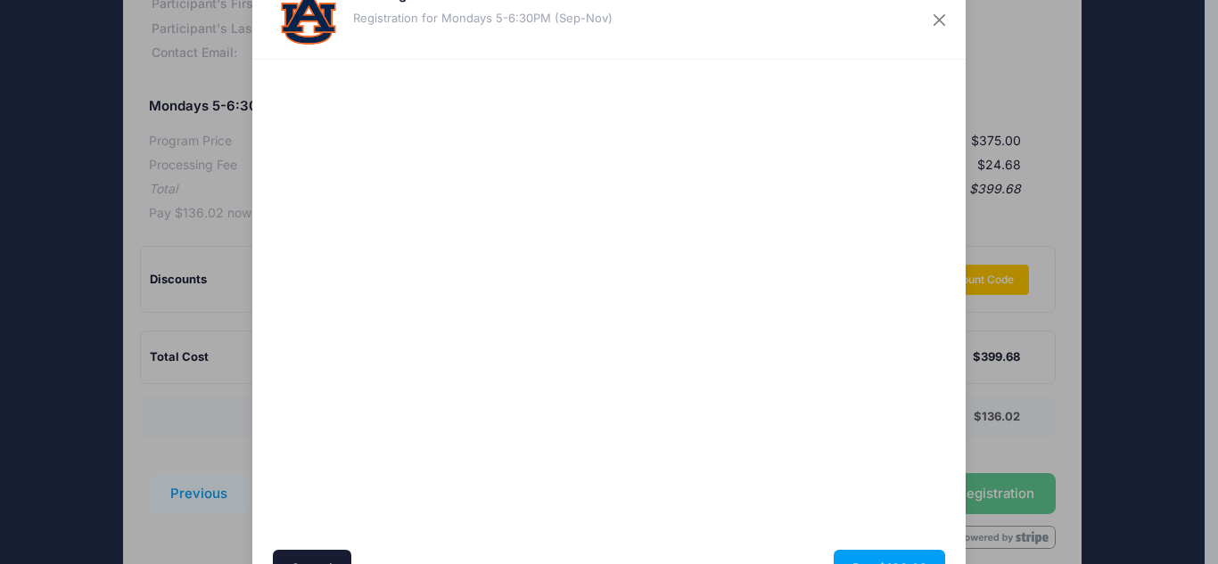
scroll to position [155, 0]
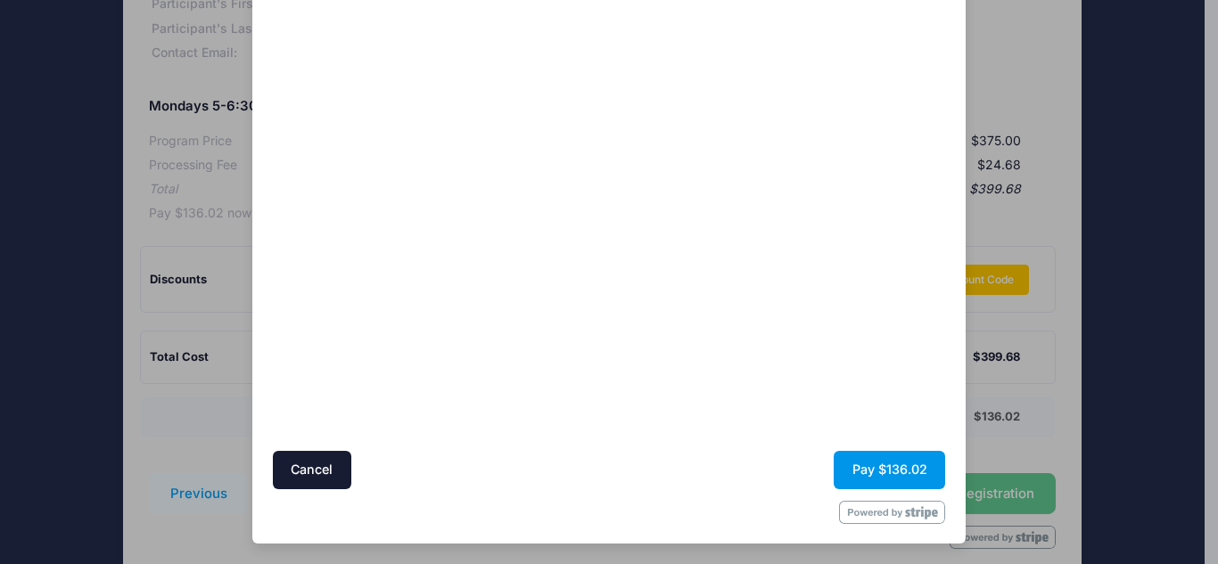
click at [862, 465] on button "Pay $136.02" at bounding box center [889, 470] width 111 height 38
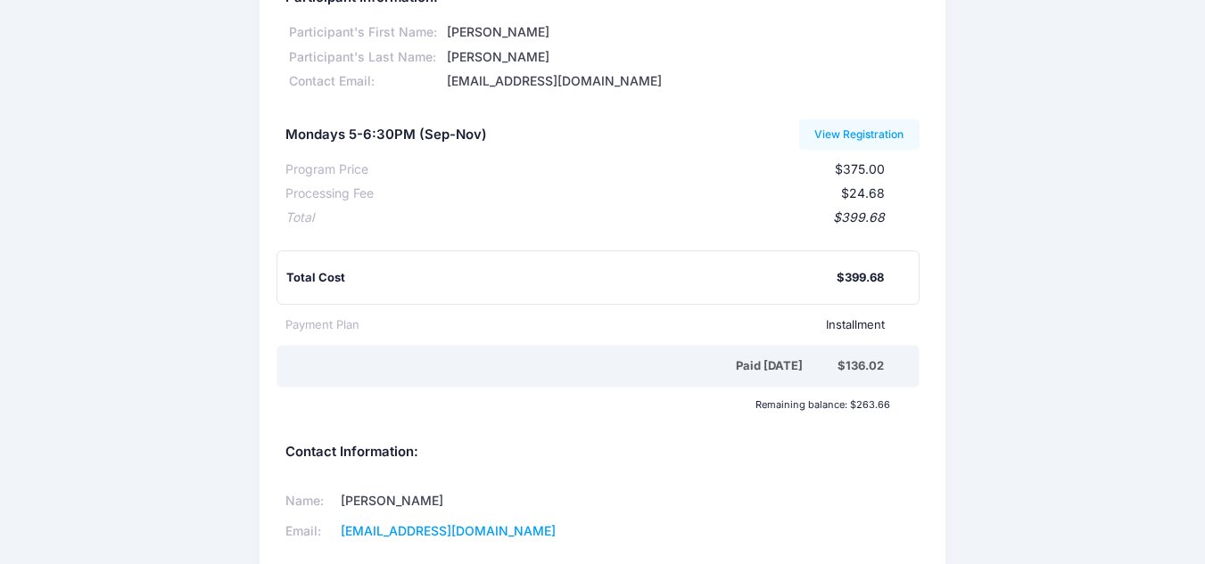
scroll to position [216, 0]
